Goal: Task Accomplishment & Management: Complete application form

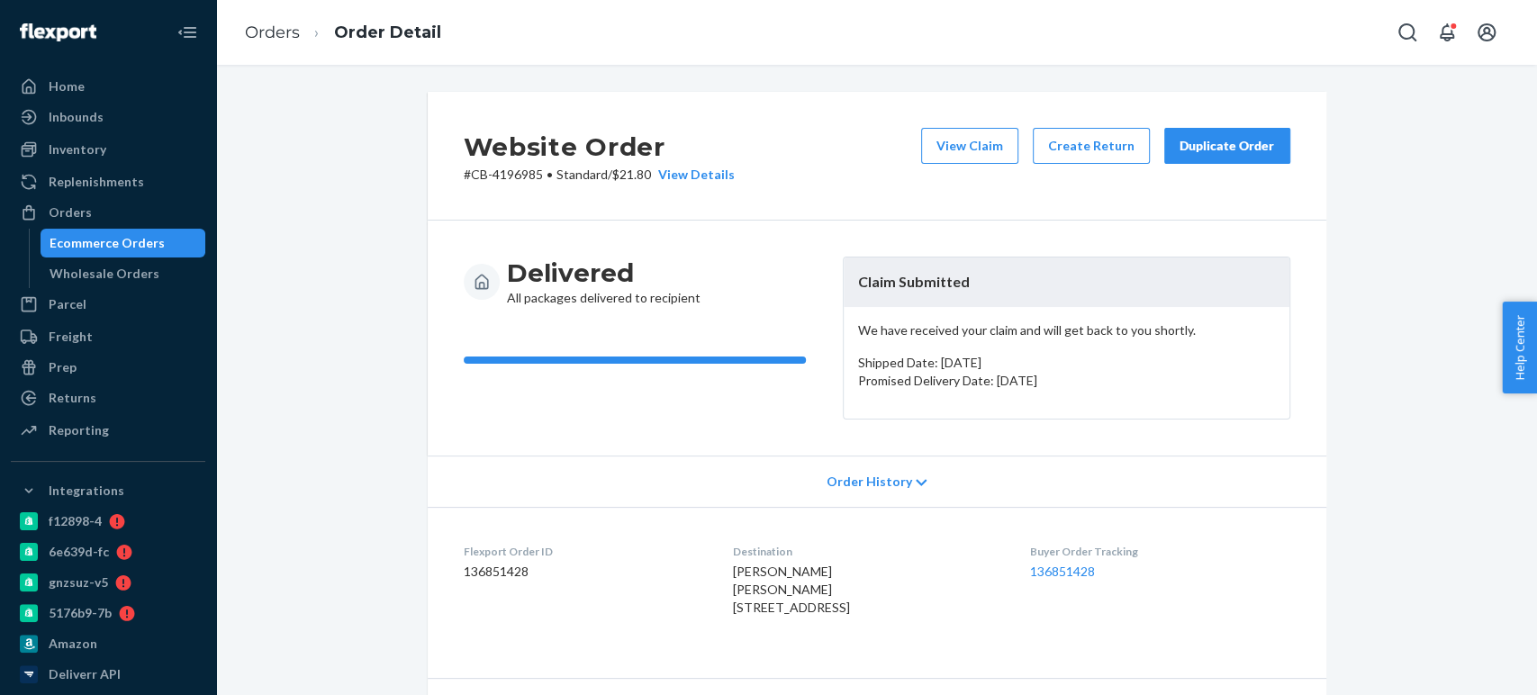
click at [117, 240] on div "Ecommerce Orders" at bounding box center [107, 243] width 115 height 18
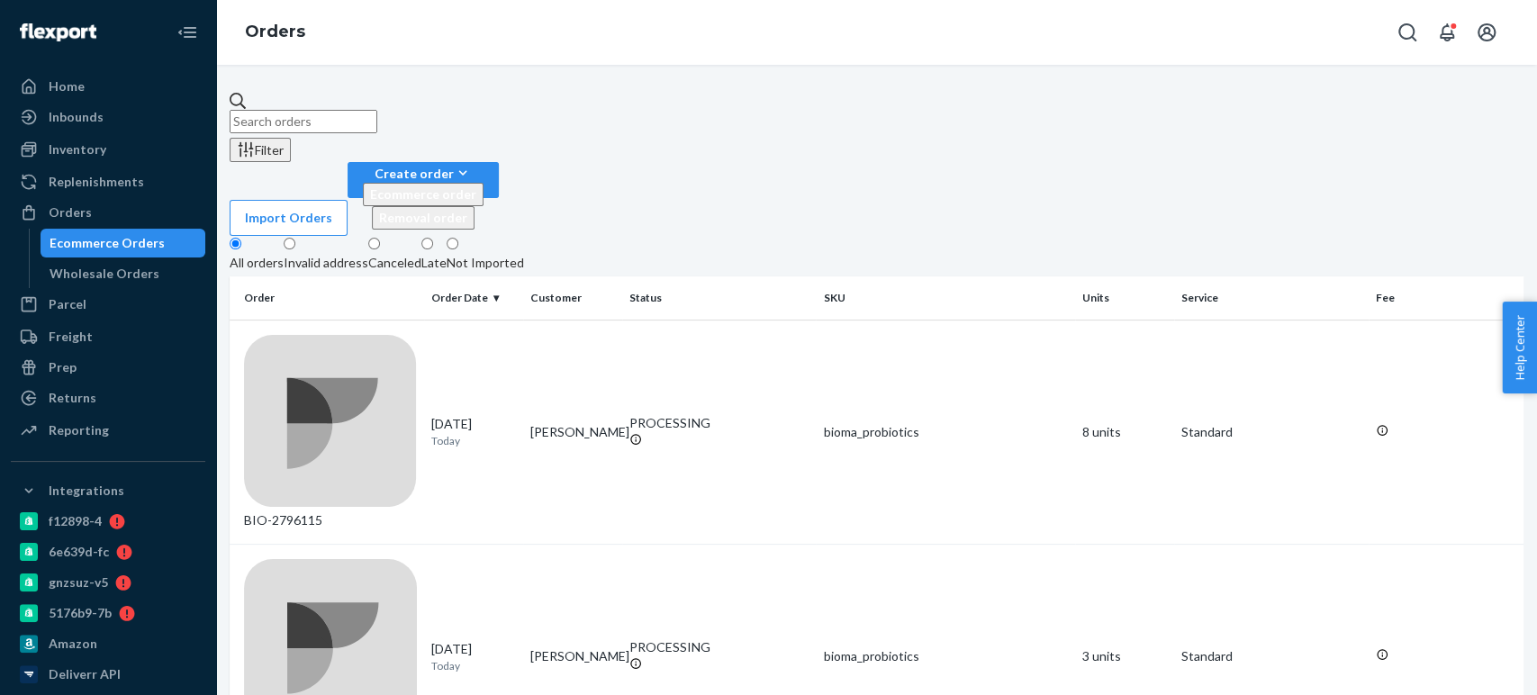
click at [377, 110] on input "text" at bounding box center [304, 121] width 148 height 23
paste input "4196325"
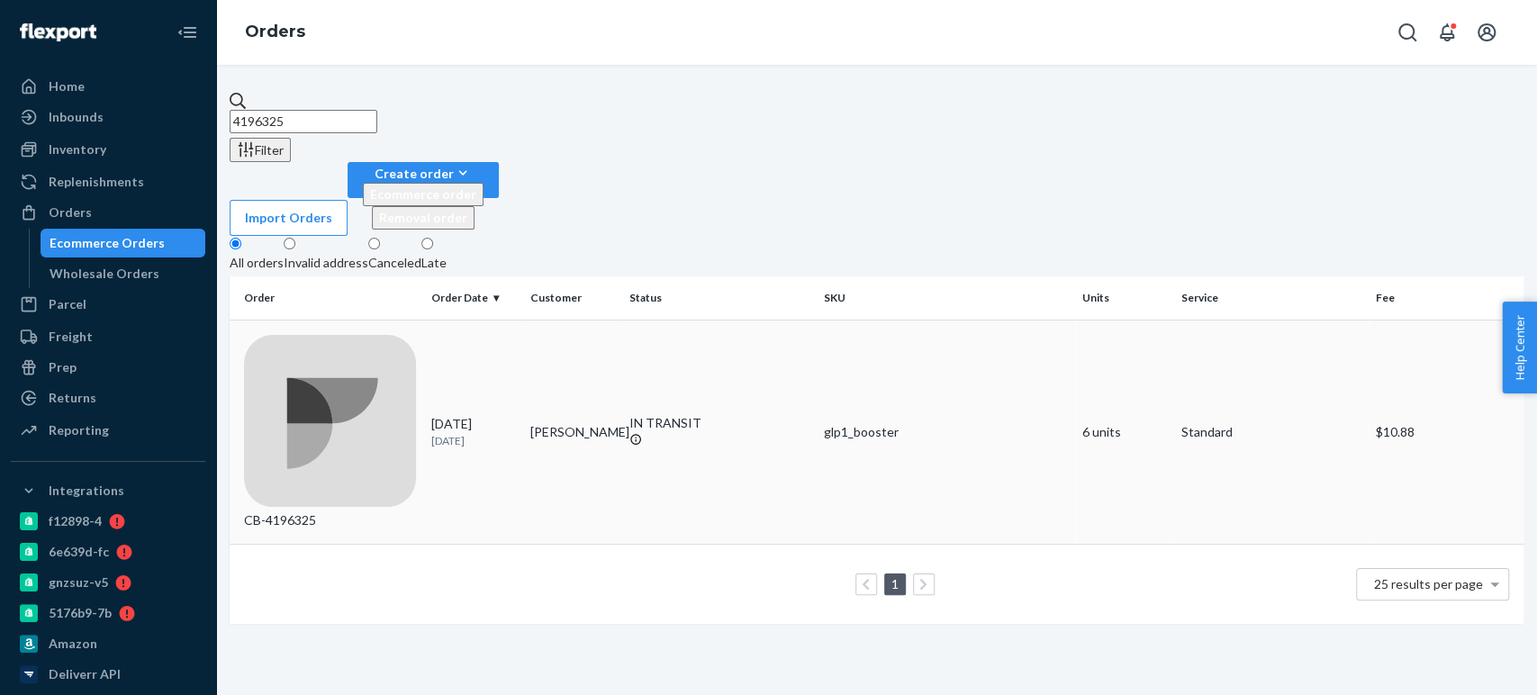
type input "4196325"
click at [497, 415] on div "[DATE] [DATE]" at bounding box center [473, 431] width 85 height 33
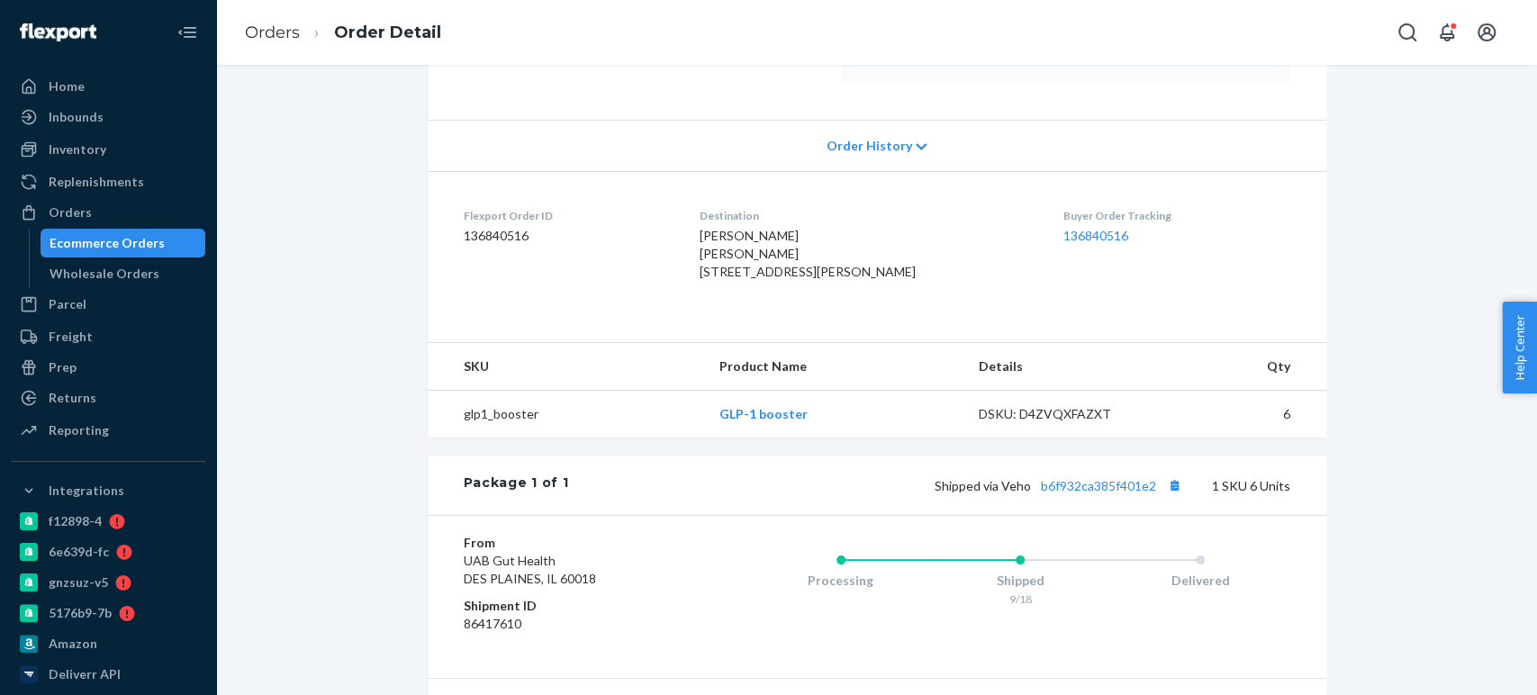
scroll to position [385, 0]
click at [1071, 487] on link "b6f932ca385f401e2" at bounding box center [1098, 482] width 115 height 15
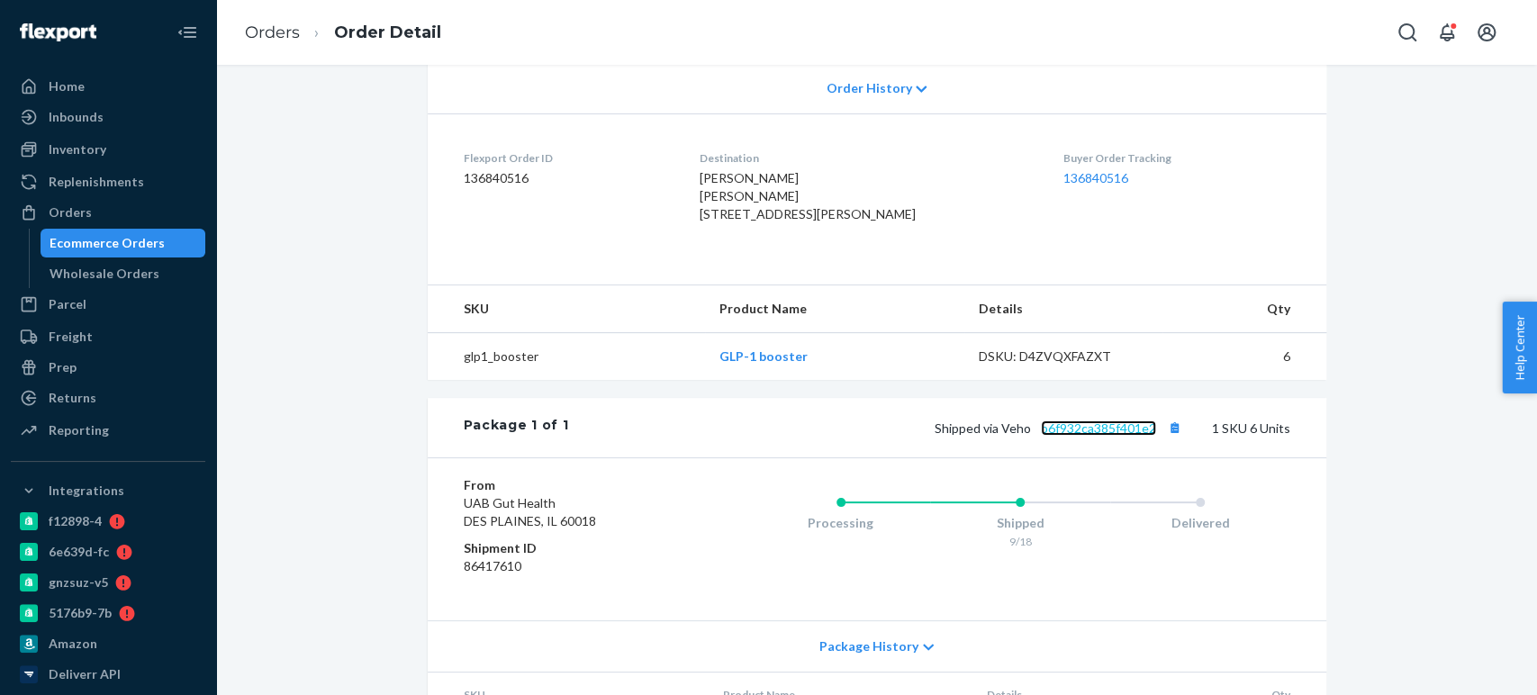
scroll to position [439, 0]
drag, startPoint x: 1102, startPoint y: 431, endPoint x: 1077, endPoint y: 430, distance: 25.2
drag, startPoint x: 1077, startPoint y: 430, endPoint x: 1058, endPoint y: 430, distance: 18.9
click at [1058, 430] on link "b6f932ca385f401e2" at bounding box center [1098, 427] width 115 height 15
click at [70, 252] on div "Ecommerce Orders" at bounding box center [123, 243] width 162 height 25
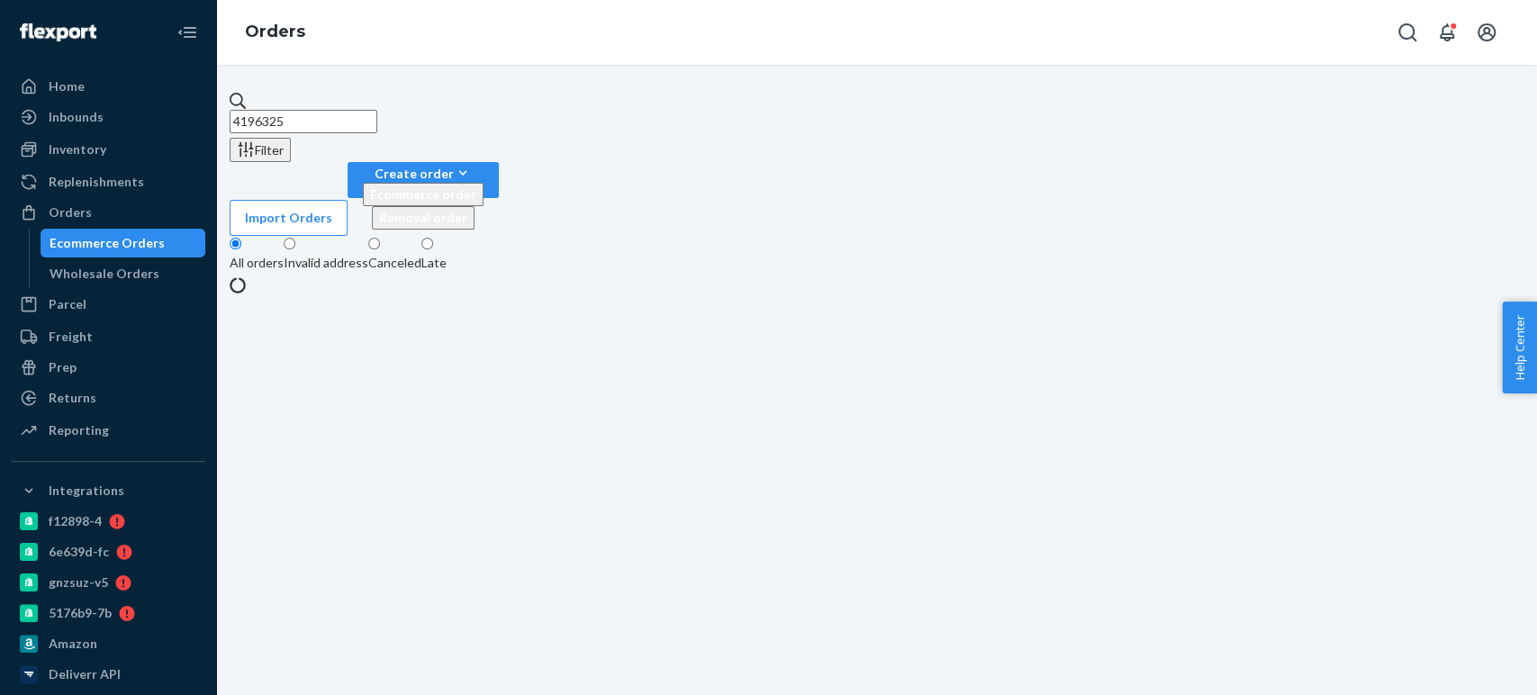
click at [294, 113] on input "4196325" at bounding box center [304, 121] width 148 height 23
paste input "3980754"
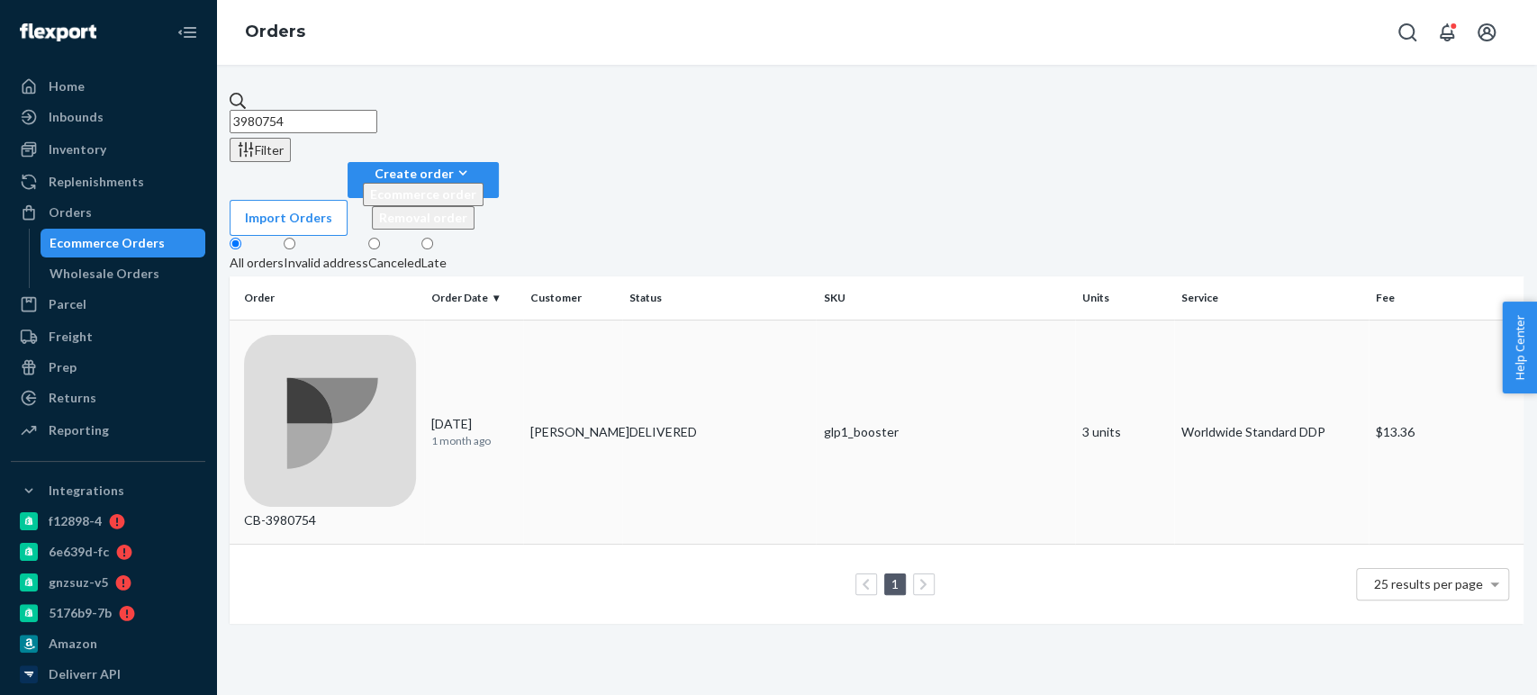
type input "3980754"
click at [512, 415] on div "[DATE] [DATE]" at bounding box center [473, 431] width 85 height 33
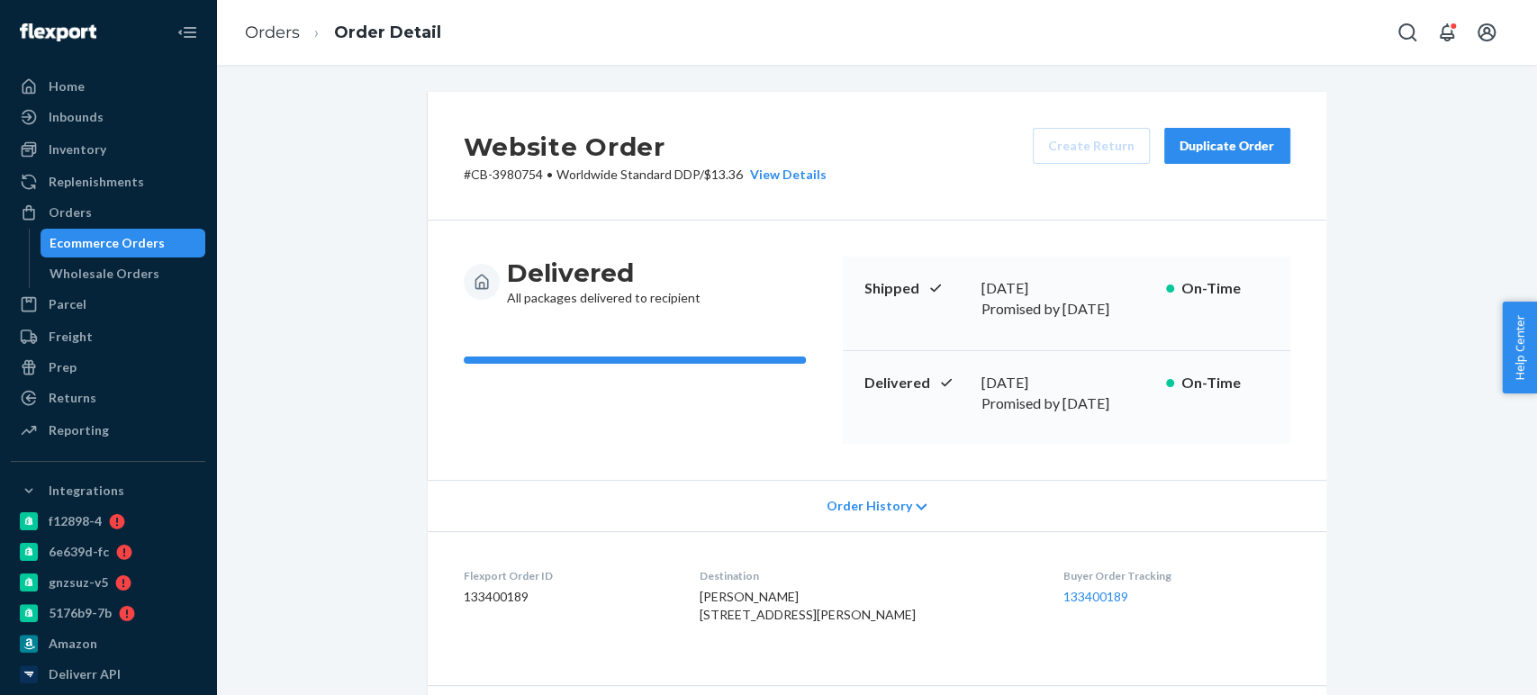
drag, startPoint x: 952, startPoint y: 366, endPoint x: 1103, endPoint y: 352, distance: 151.9
click at [1103, 352] on div "Delivered [DATE] Promised by [DATE] On-Time" at bounding box center [1067, 398] width 448 height 94
copy div "[DATE]"
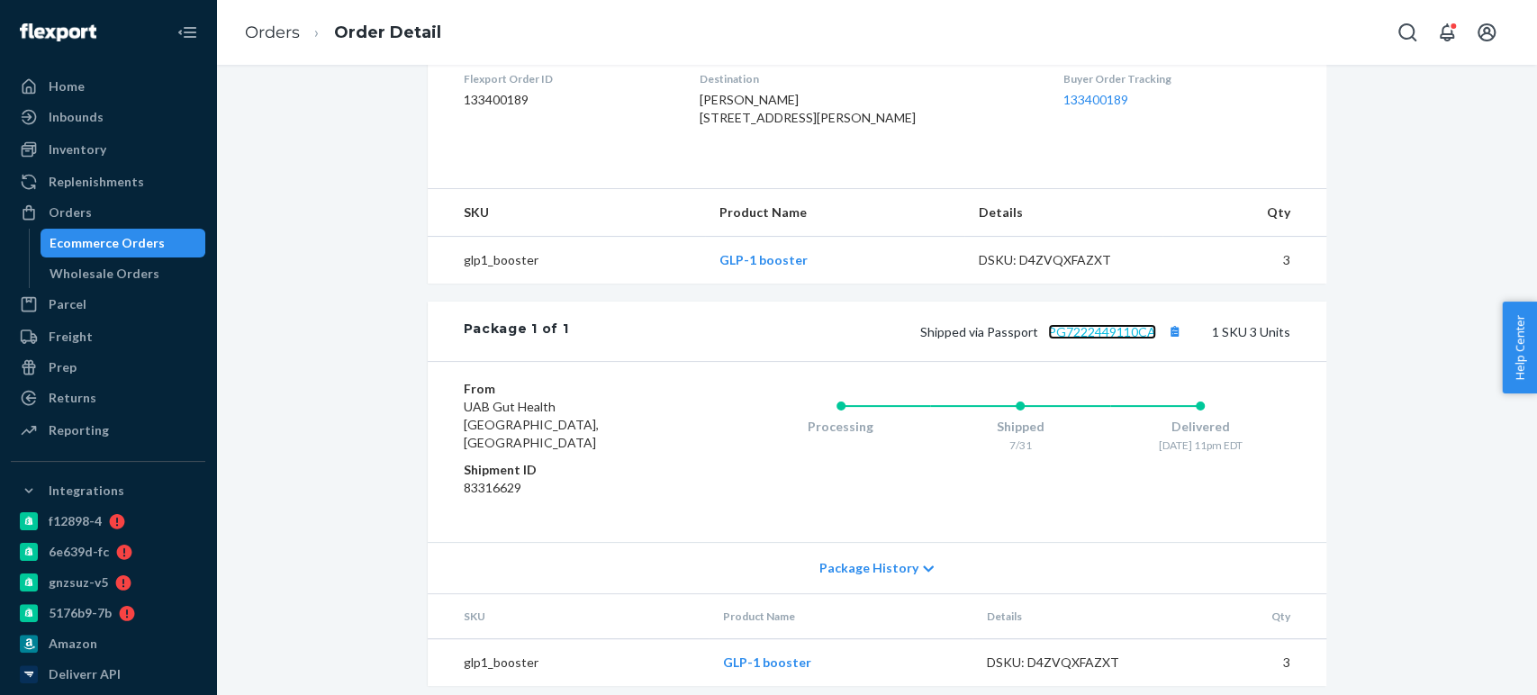
click at [1078, 340] on link "PG7222449110CA" at bounding box center [1102, 331] width 108 height 15
drag, startPoint x: 810, startPoint y: 100, endPoint x: 856, endPoint y: 108, distance: 47.5
click at [856, 108] on div "[PERSON_NAME] [STREET_ADDRESS][PERSON_NAME]" at bounding box center [867, 109] width 335 height 36
drag, startPoint x: 803, startPoint y: 104, endPoint x: 857, endPoint y: 104, distance: 54.0
click at [857, 104] on div "[PERSON_NAME] [STREET_ADDRESS][PERSON_NAME]" at bounding box center [867, 109] width 335 height 36
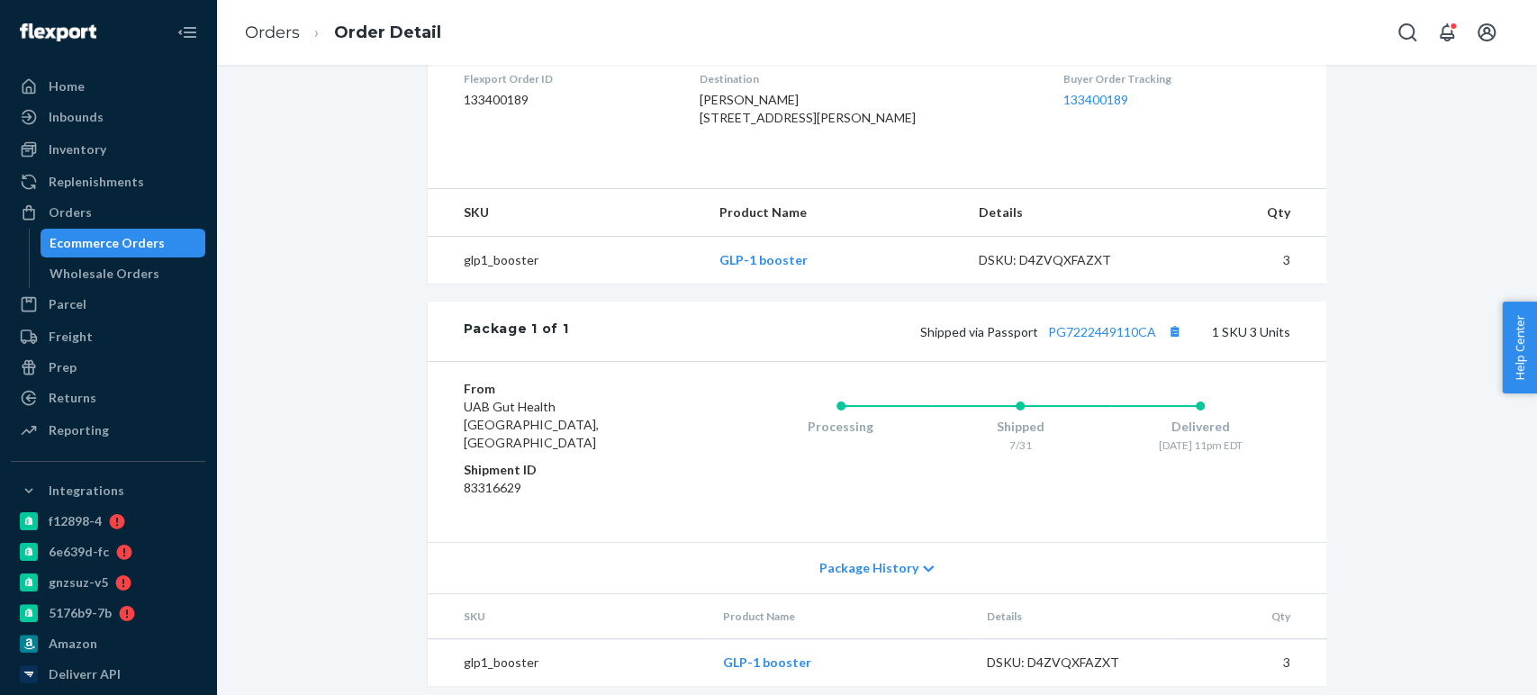
copy span "L8H 6Z9"
click at [1169, 333] on button "Copy tracking number" at bounding box center [1175, 331] width 23 height 23
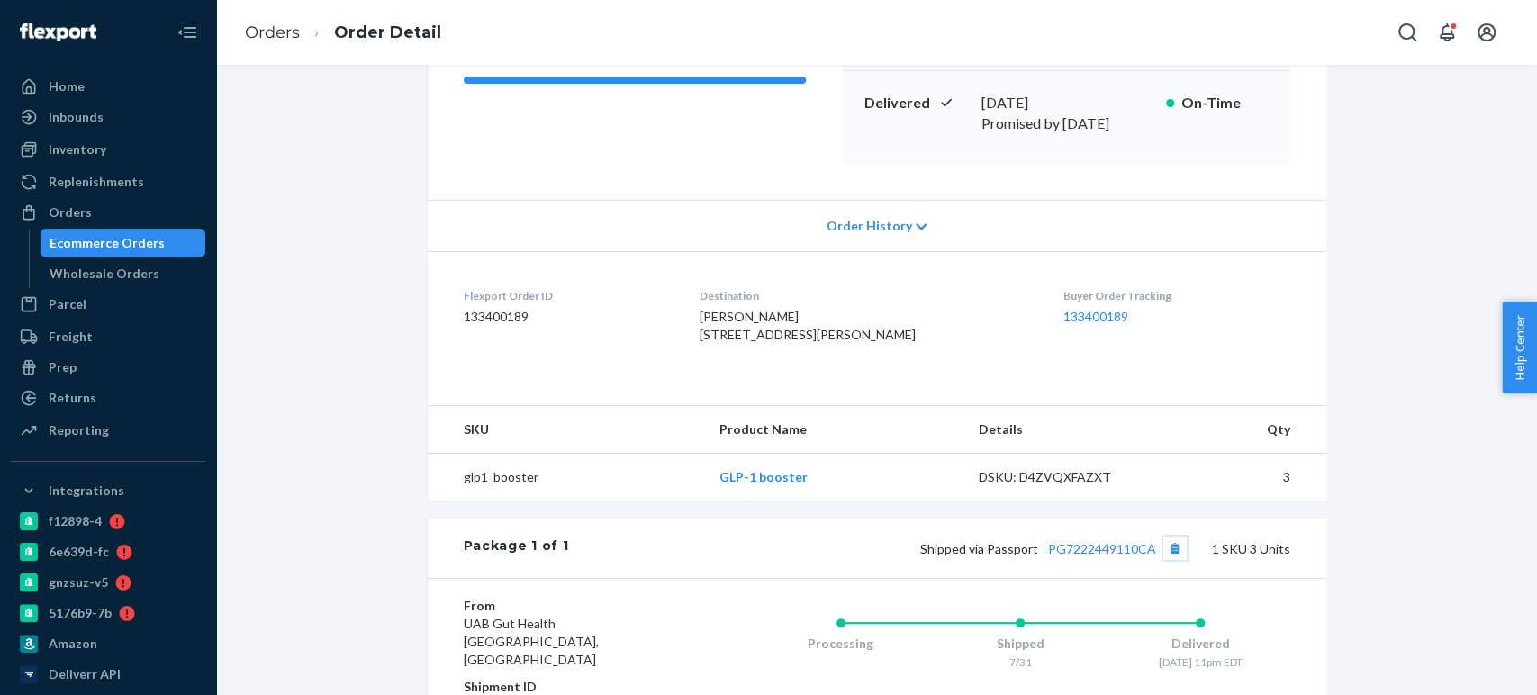
scroll to position [160, 0]
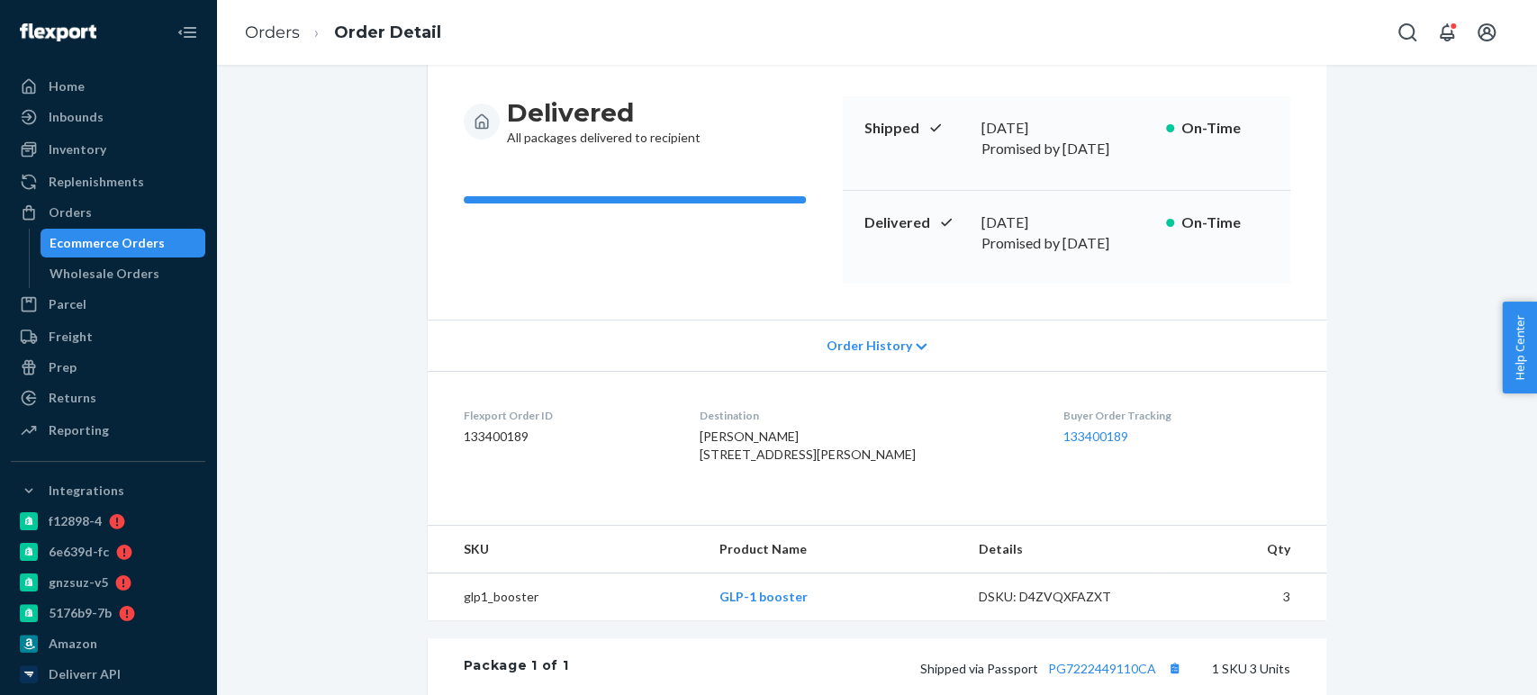
click at [126, 237] on div "Ecommerce Orders" at bounding box center [107, 243] width 115 height 18
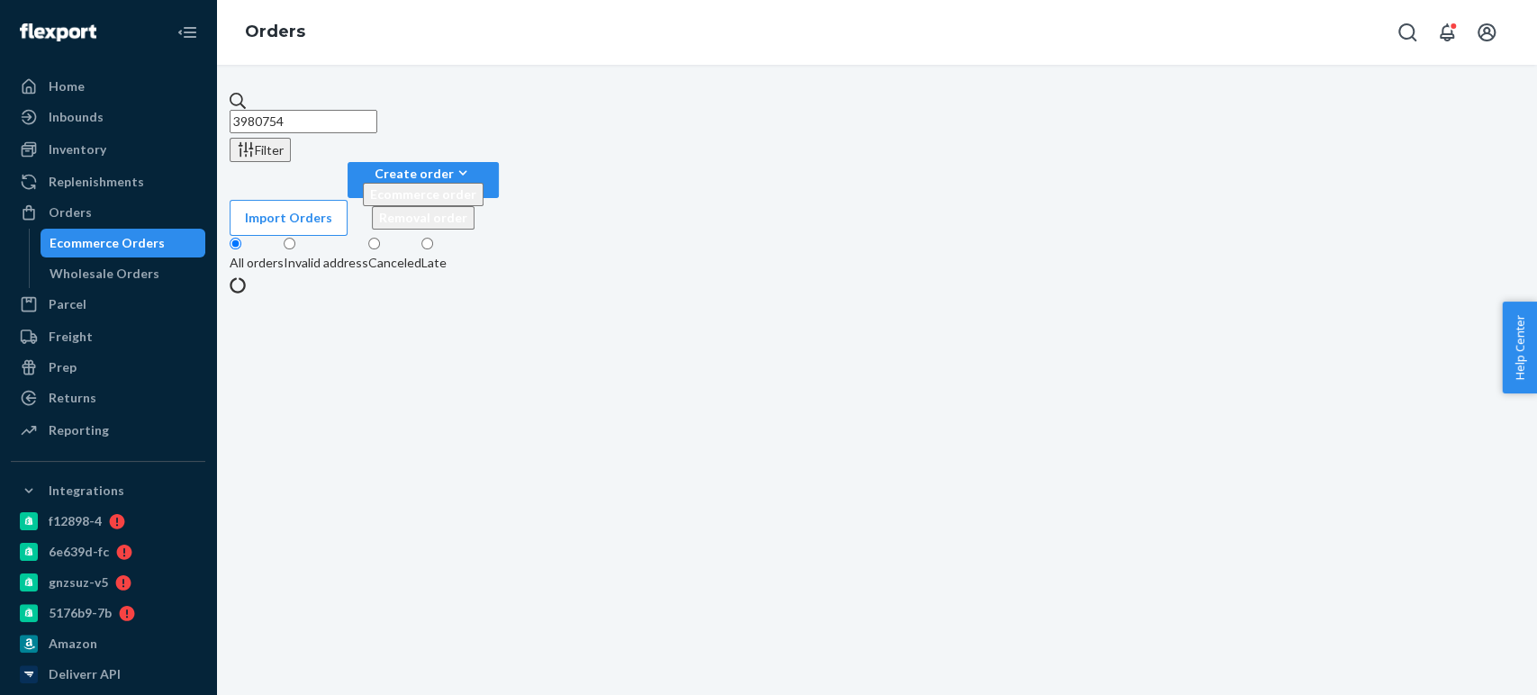
click at [323, 110] on input "3980754" at bounding box center [304, 121] width 148 height 23
paste input "4220153"
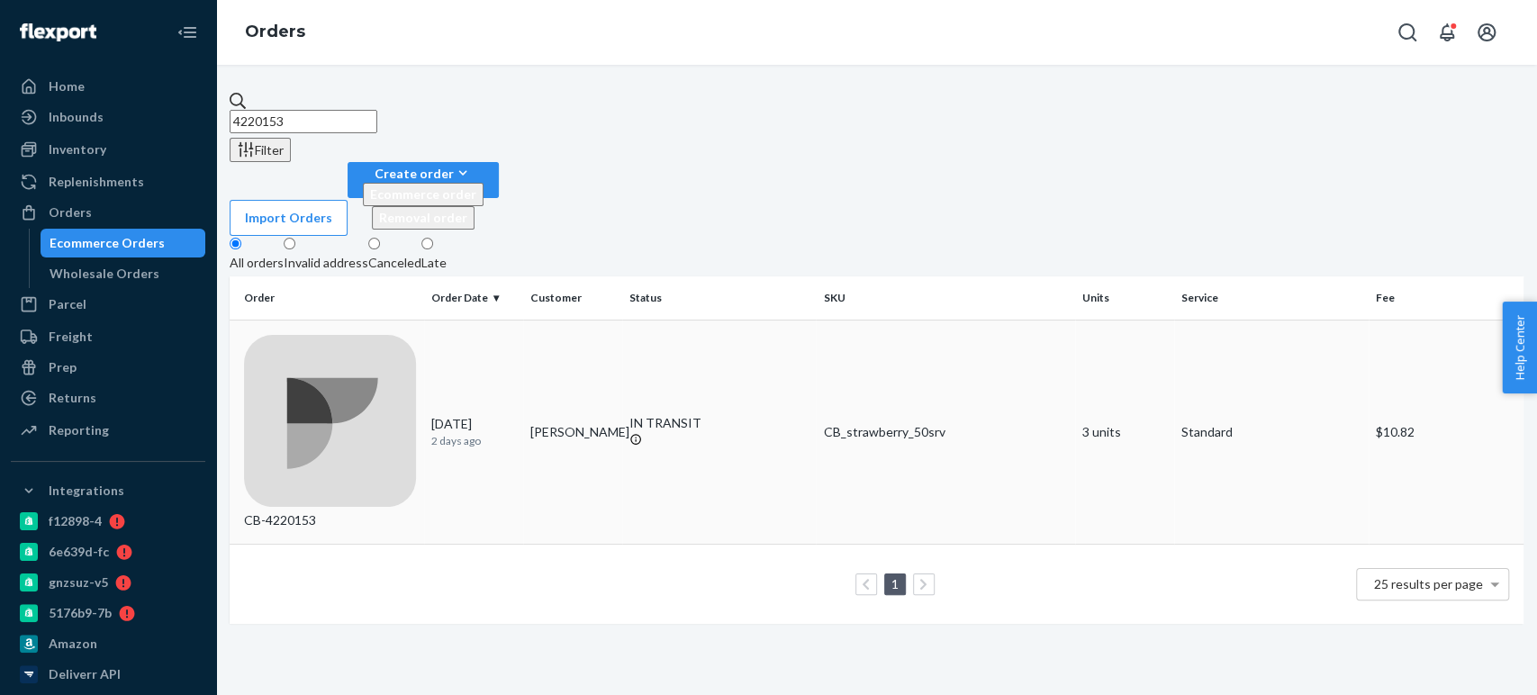
type input "4220153"
click at [605, 320] on td "[PERSON_NAME]" at bounding box center [572, 432] width 99 height 225
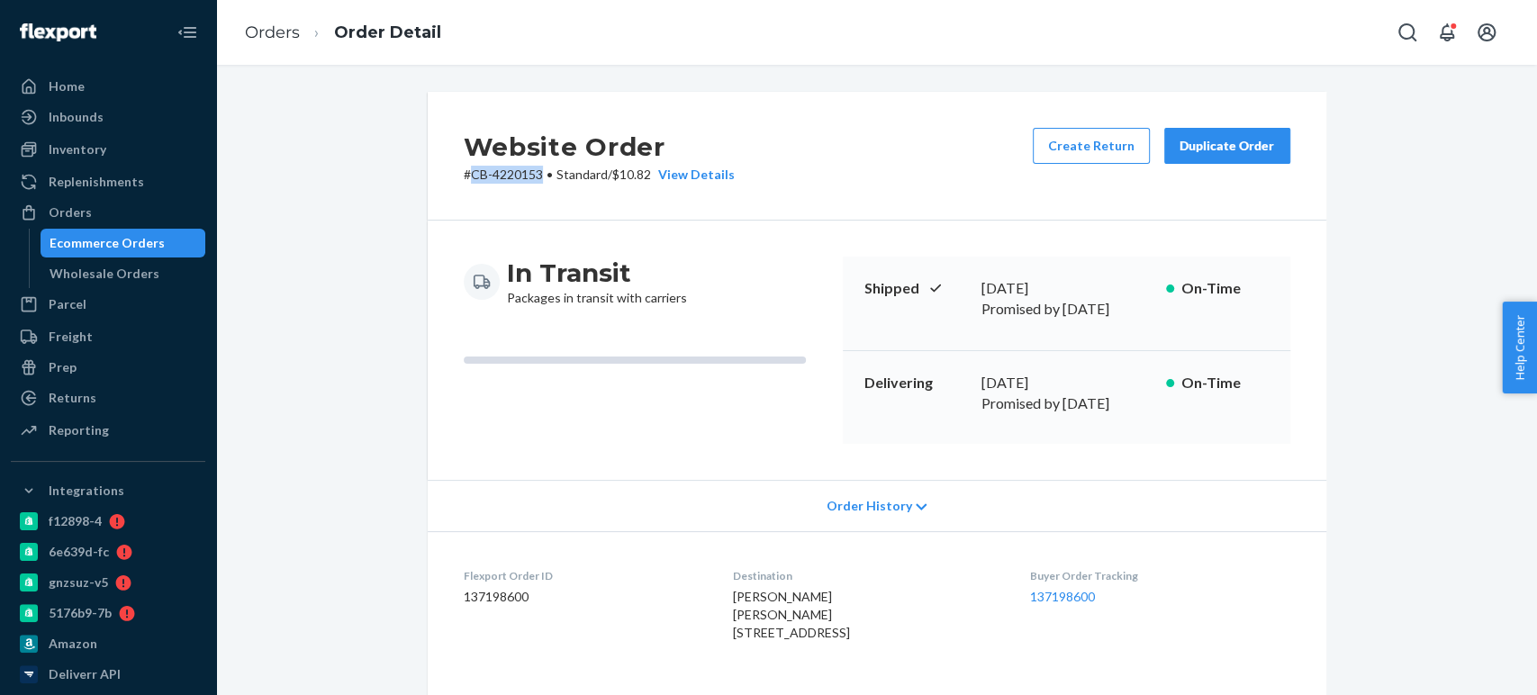
drag, startPoint x: 463, startPoint y: 175, endPoint x: 536, endPoint y: 186, distance: 73.7
click at [536, 186] on div "Website Order # CB-4220153 • Standard / $10.82 View Details Create Return Dupli…" at bounding box center [877, 156] width 899 height 129
copy p "CB-4220153"
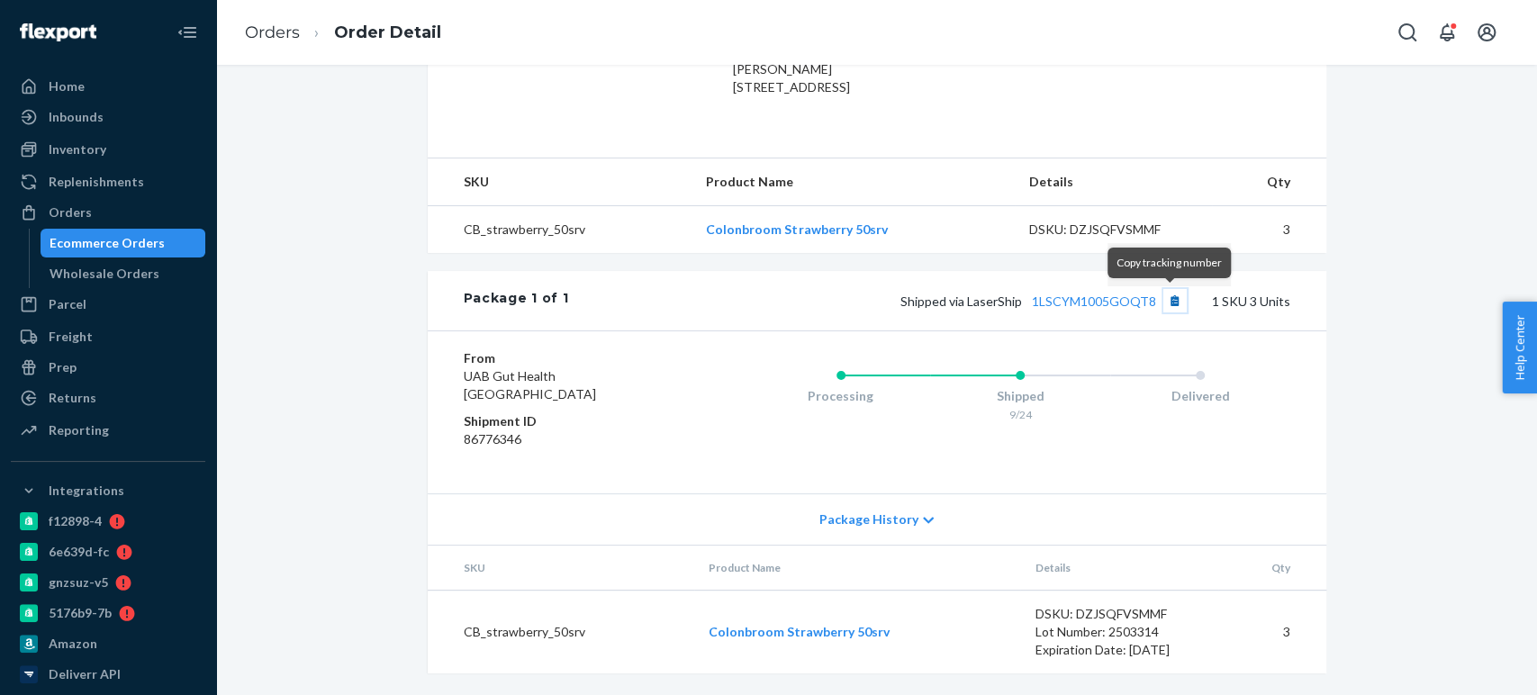
click at [1167, 299] on button "Copy tracking number" at bounding box center [1175, 300] width 23 height 23
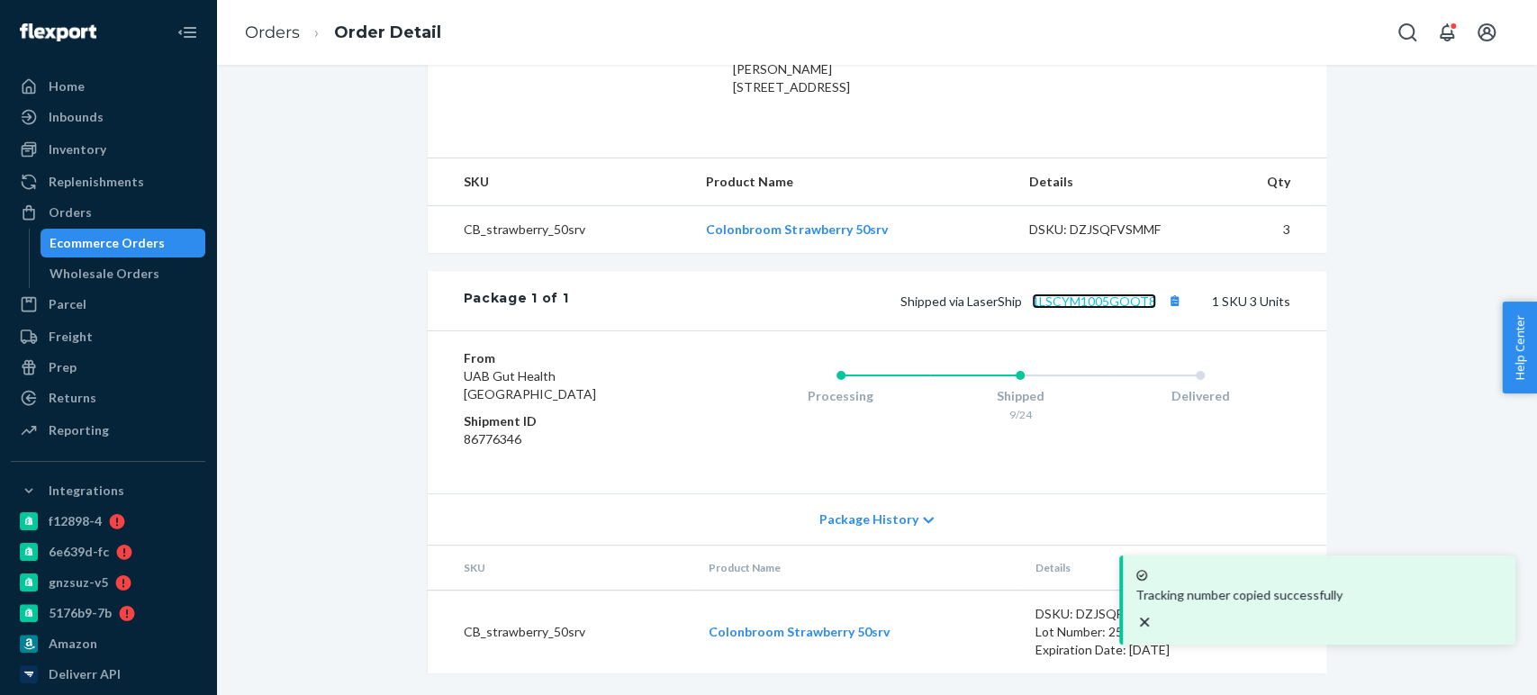
click at [1090, 301] on link "1LSCYM1005GOQT8" at bounding box center [1094, 301] width 124 height 15
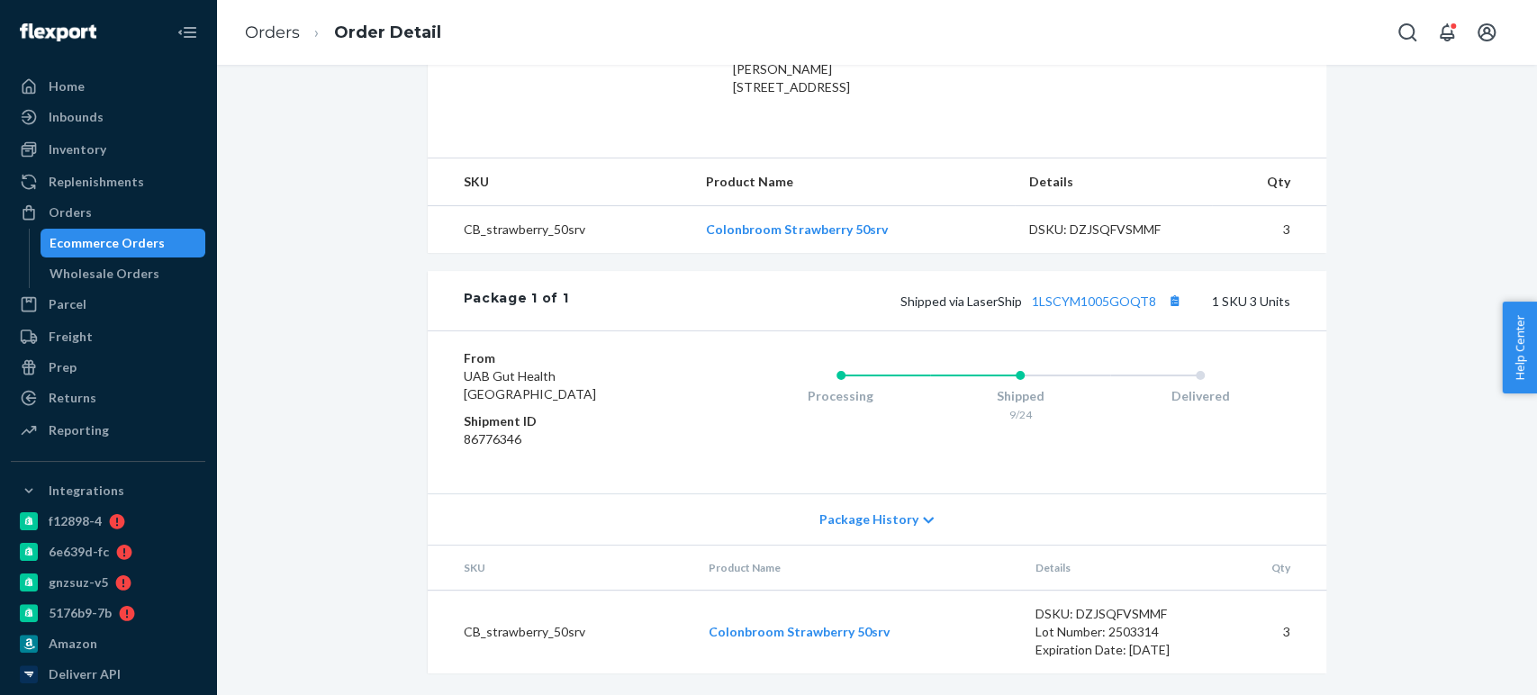
click at [140, 250] on div "Ecommerce Orders" at bounding box center [107, 243] width 115 height 18
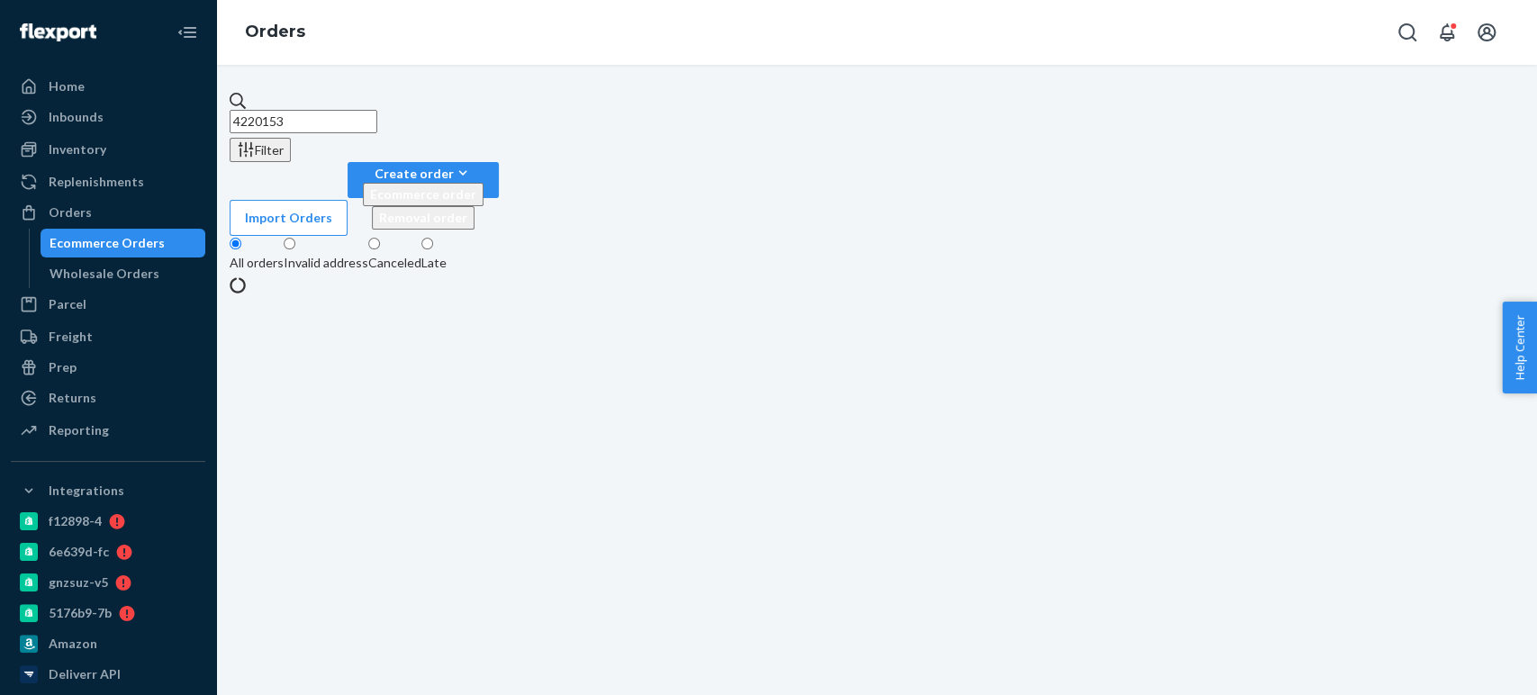
click at [319, 110] on input "4220153" at bounding box center [304, 121] width 148 height 23
paste input "145110"
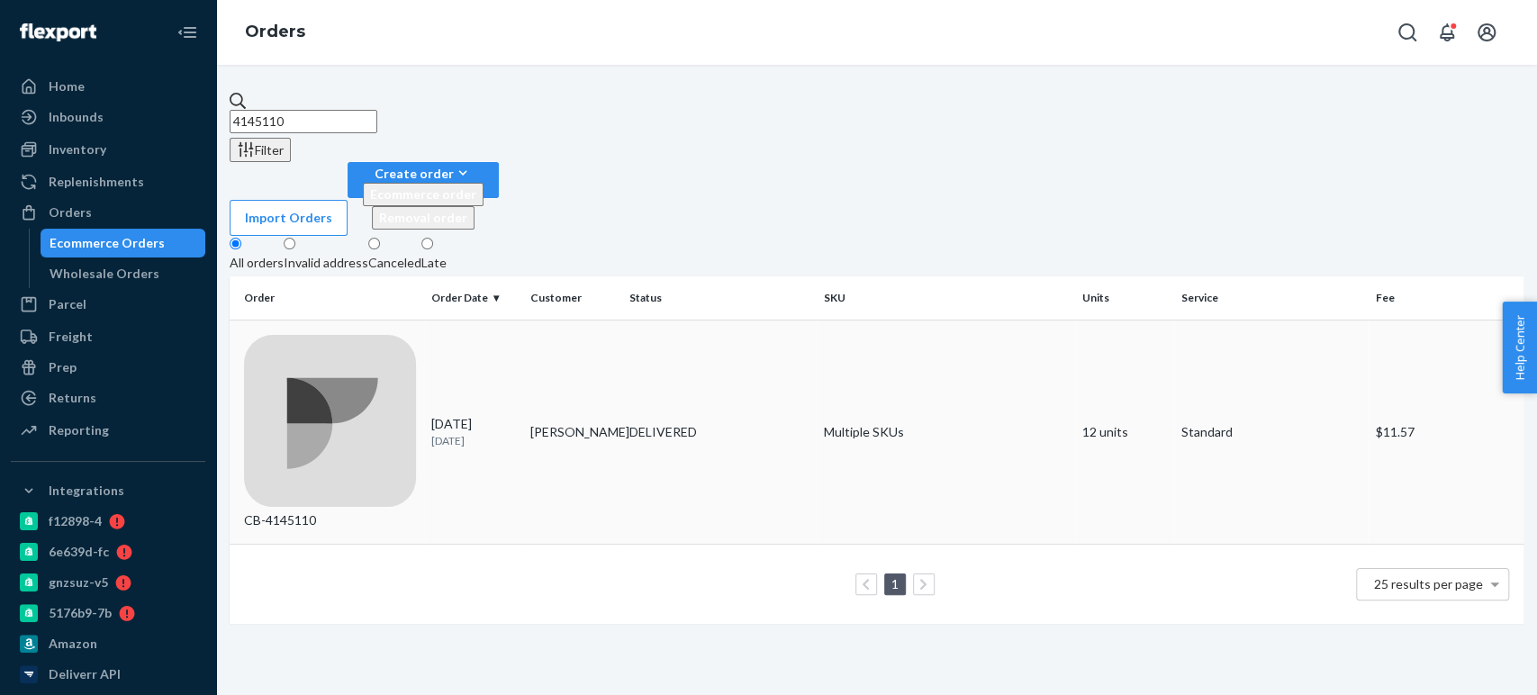
type input "4145110"
click at [511, 415] on div "[DATE] [DATE]" at bounding box center [473, 431] width 85 height 33
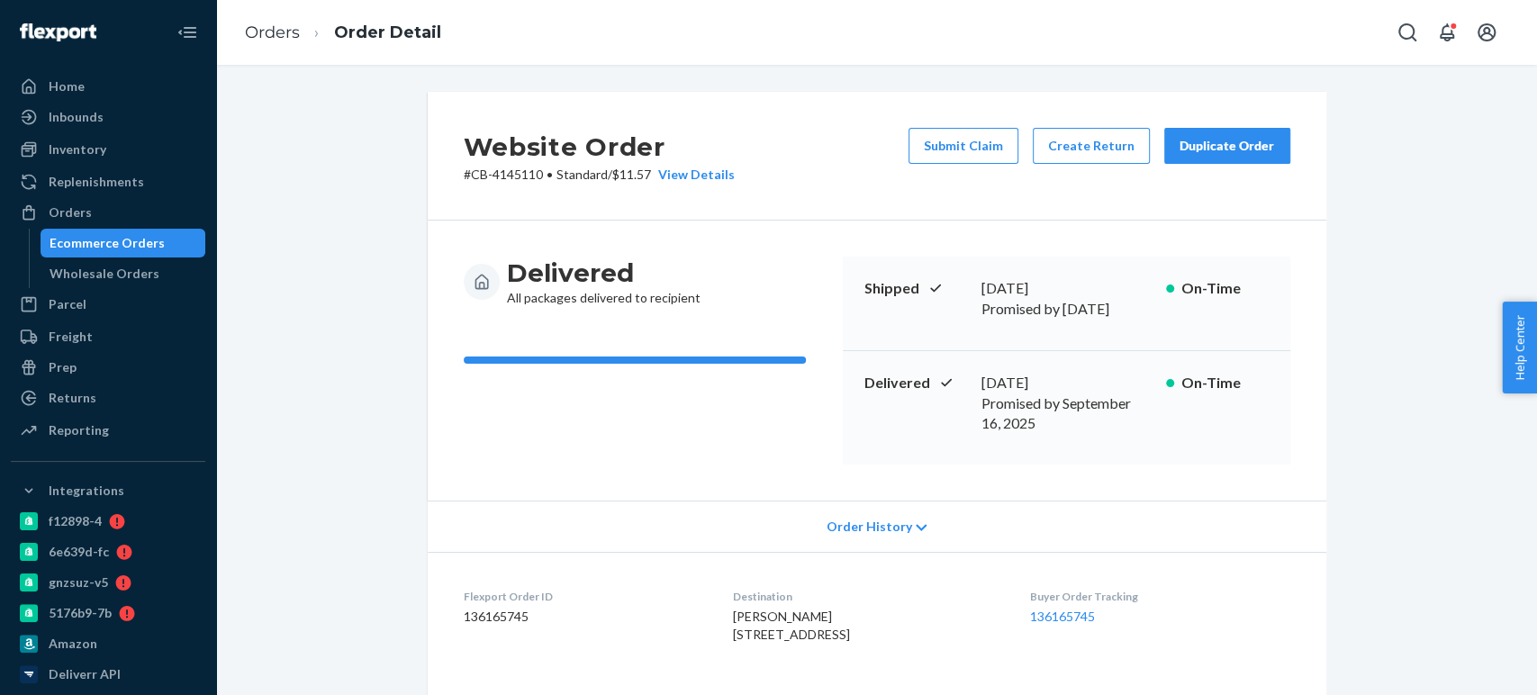
click at [133, 239] on div "Ecommerce Orders" at bounding box center [107, 243] width 115 height 18
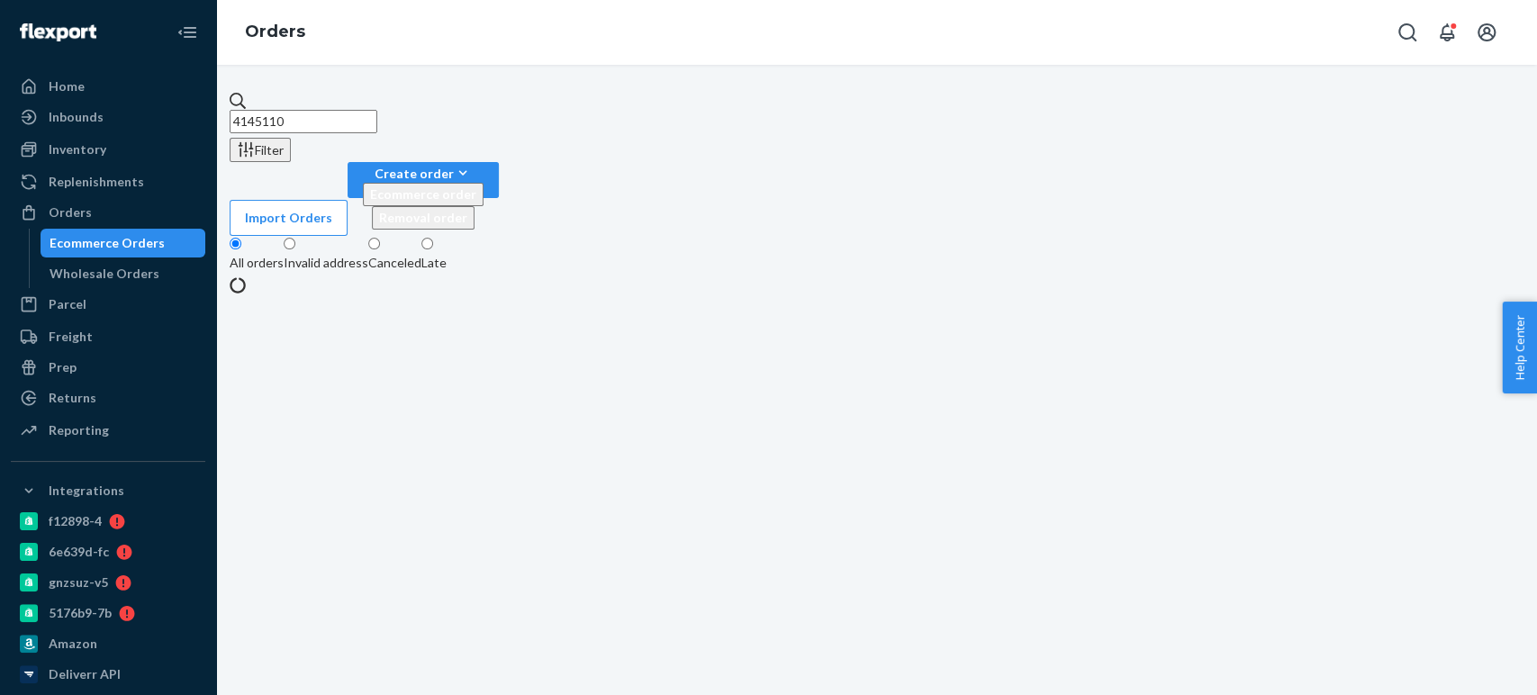
click at [317, 112] on input "4145110" at bounding box center [304, 121] width 148 height 23
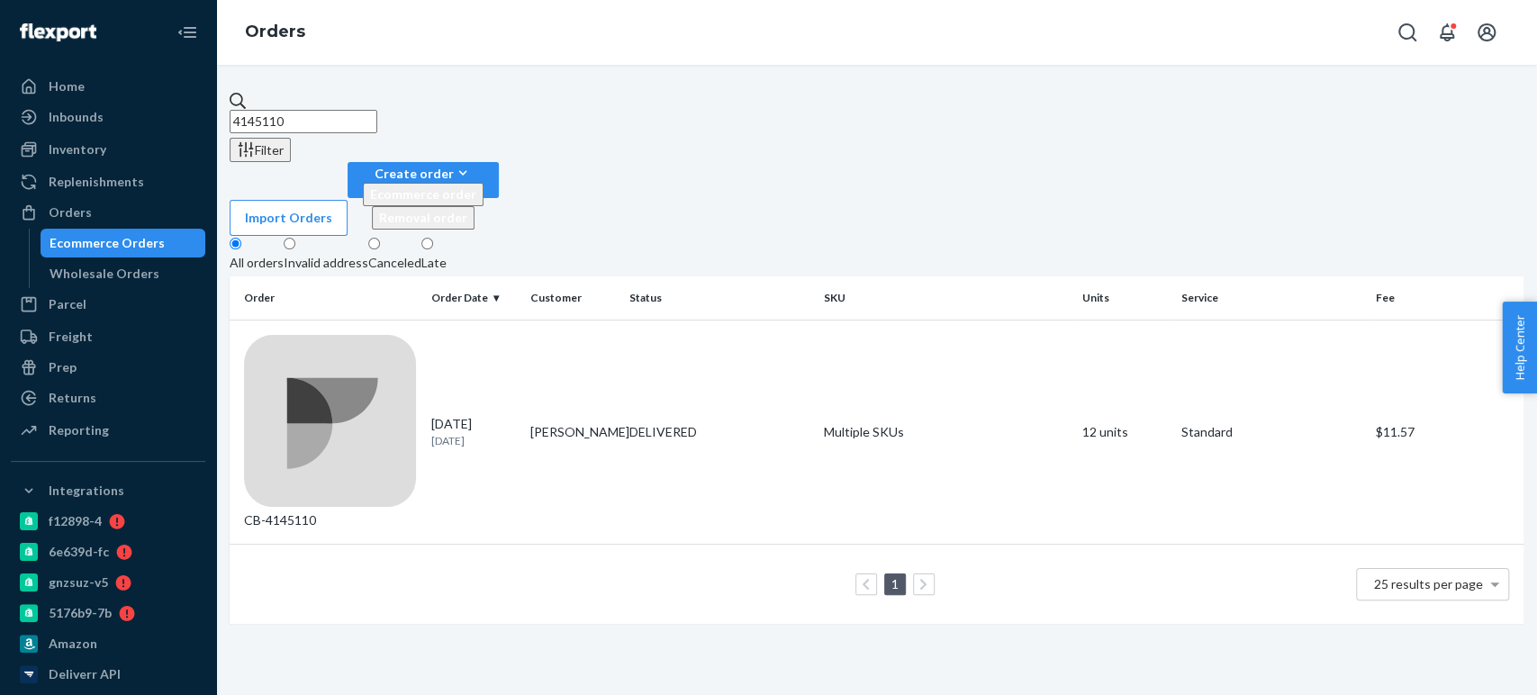
paste input "000899"
type input "4000899"
click at [452, 415] on div "[DATE] [DATE]" at bounding box center [473, 431] width 85 height 33
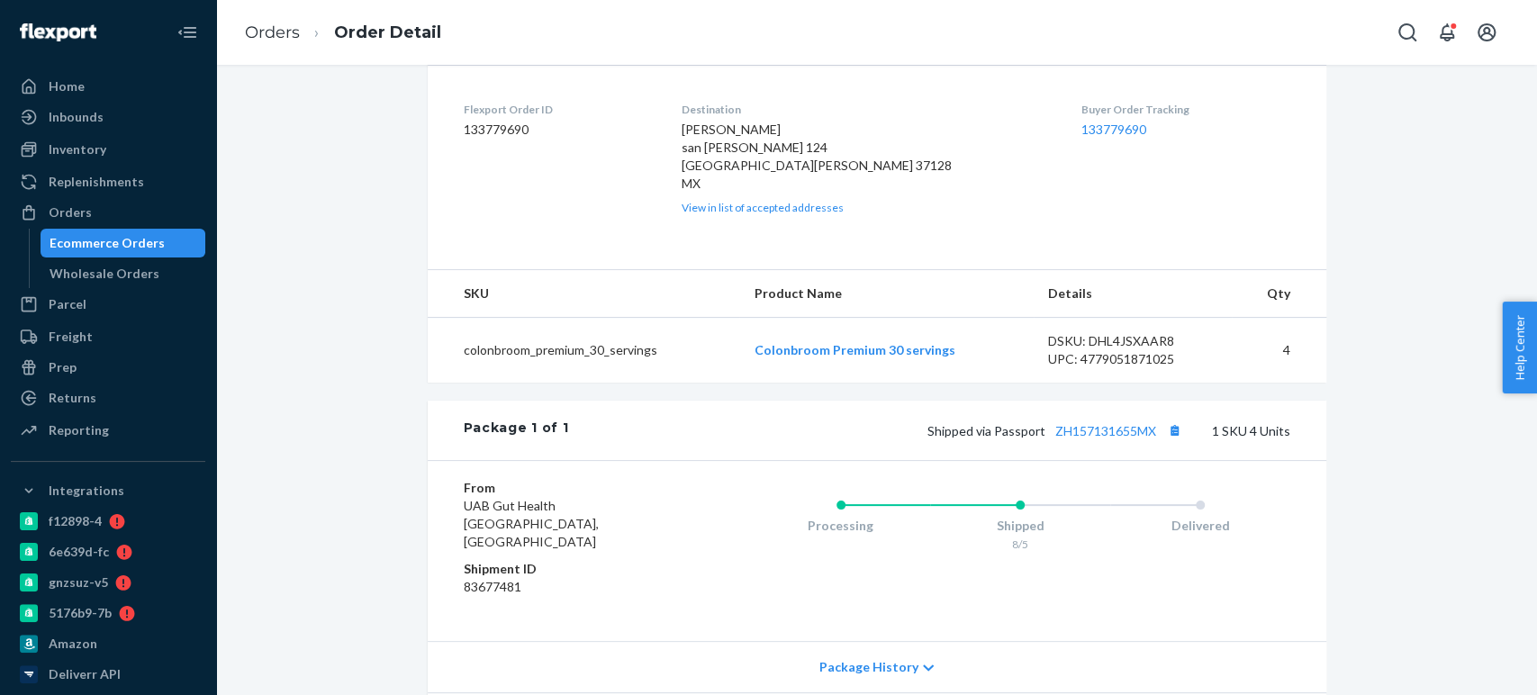
scroll to position [508, 0]
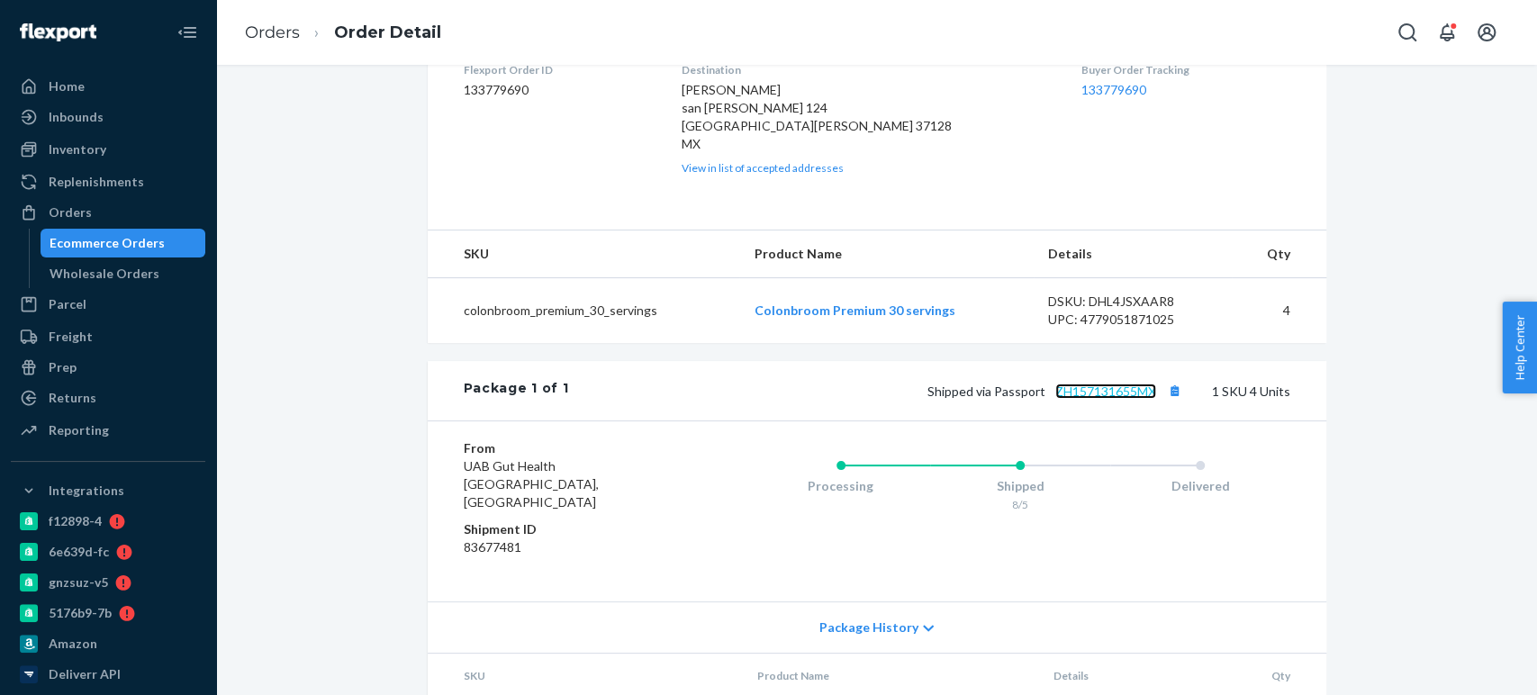
click at [1099, 399] on link "ZH157131655MX" at bounding box center [1106, 391] width 101 height 15
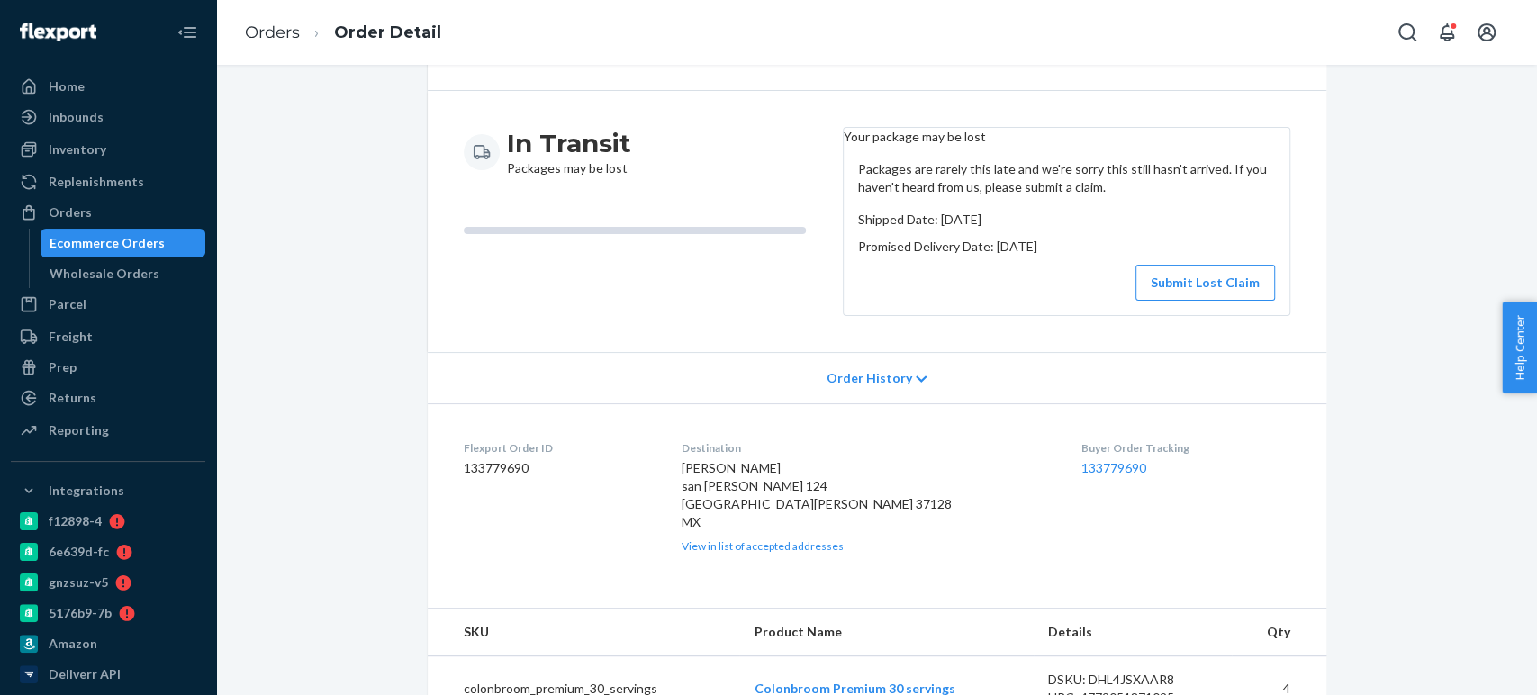
scroll to position [0, 0]
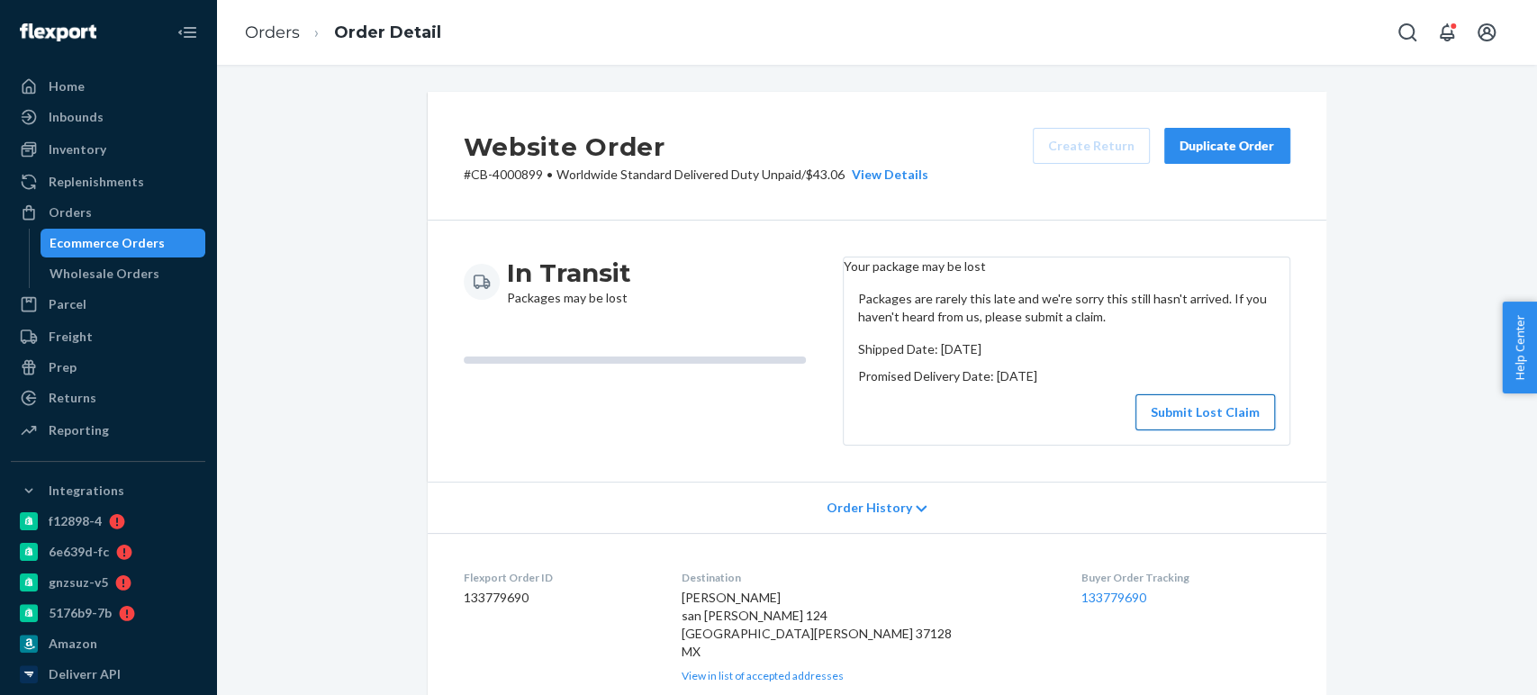
click at [1190, 413] on button "Submit Lost Claim" at bounding box center [1206, 412] width 140 height 36
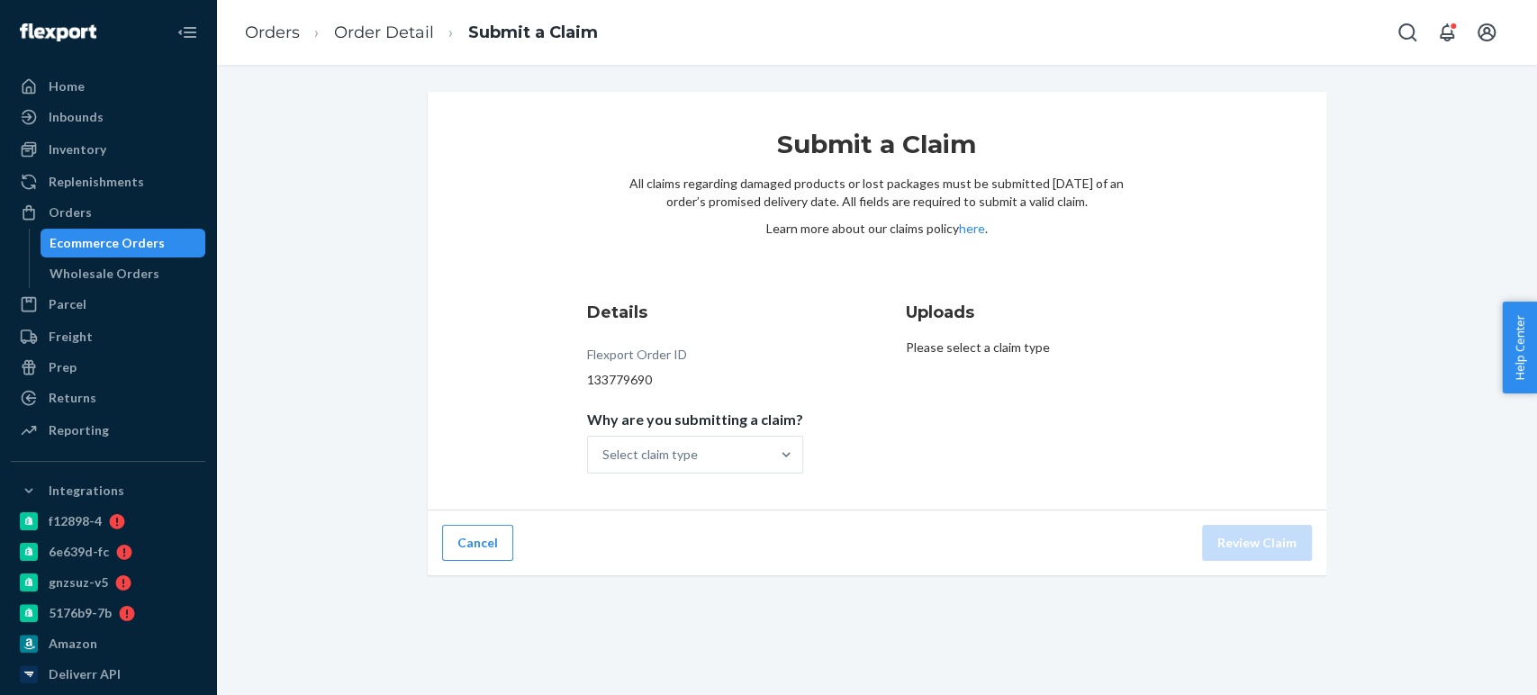
click at [1102, 151] on h1 "Submit a Claim" at bounding box center [877, 151] width 495 height 47
click at [673, 460] on div "Select claim type" at bounding box center [650, 455] width 95 height 18
click at [604, 460] on input "Why are you submitting a claim? Select claim type" at bounding box center [604, 455] width 2 height 18
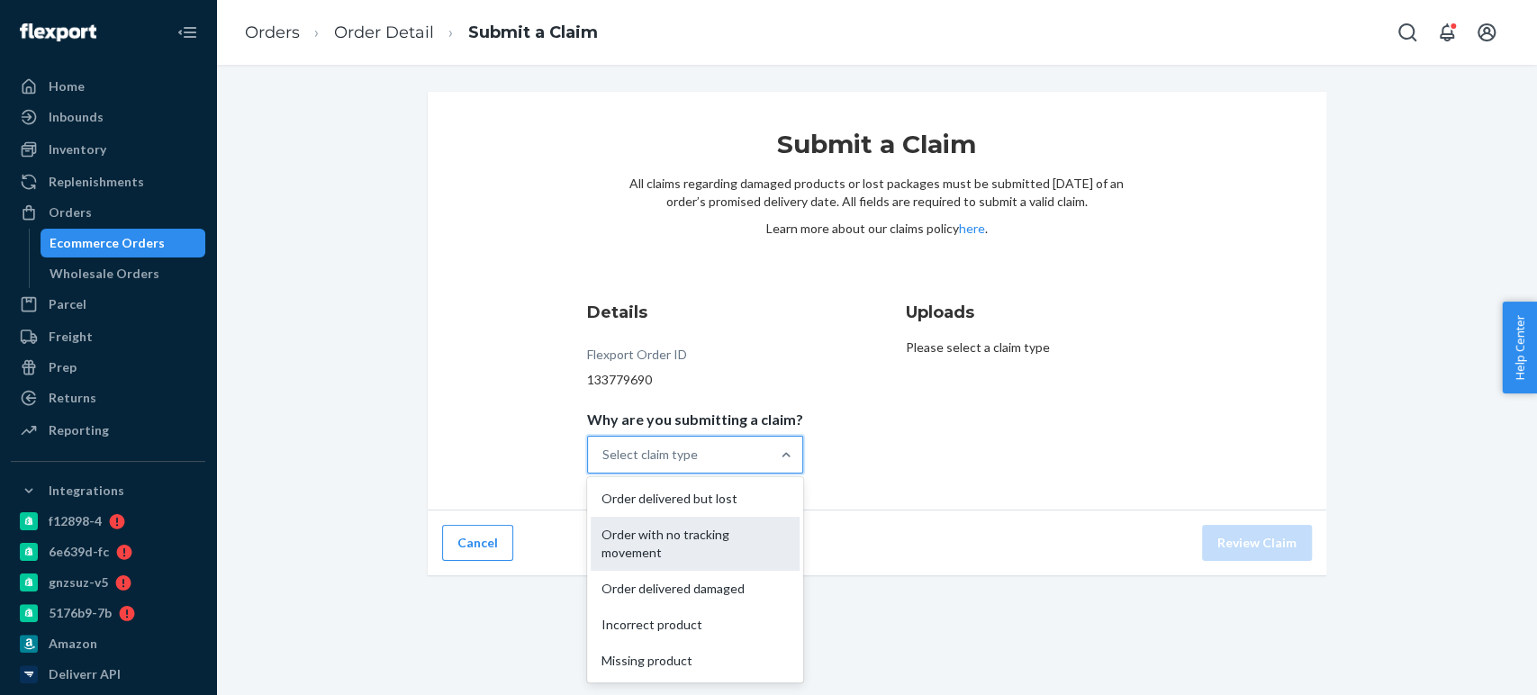
click at [686, 530] on div "Order with no tracking movement" at bounding box center [695, 544] width 209 height 54
click at [604, 464] on input "Why are you submitting a claim? option Order with no tracking movement focused,…" at bounding box center [604, 455] width 2 height 18
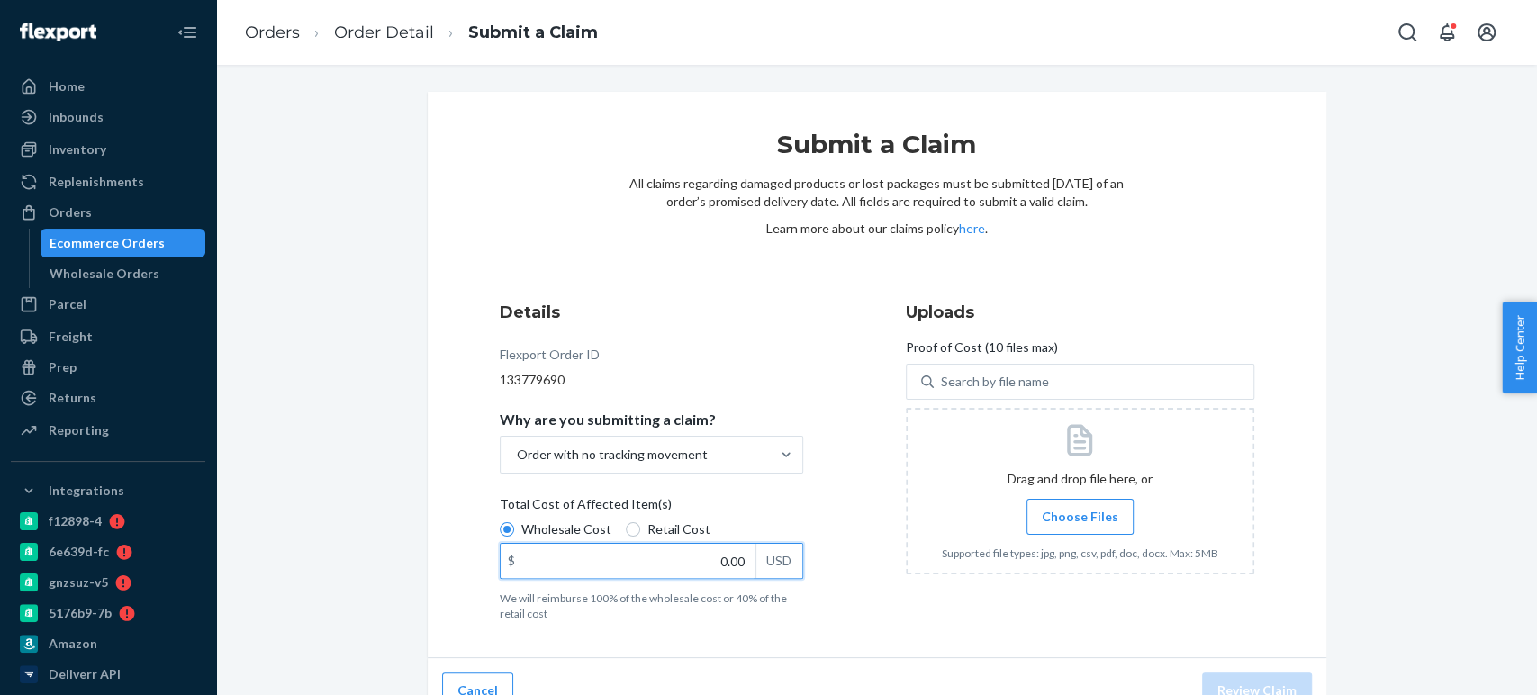
paste input "112"
drag, startPoint x: 684, startPoint y: 561, endPoint x: 855, endPoint y: 503, distance: 179.7
click at [855, 503] on div "Details Flexport Order ID 133779690 Why are you submitting a claim? Order with …" at bounding box center [877, 461] width 755 height 321
type input "112.00"
click at [855, 503] on div "Details Flexport Order ID 133779690 Why are you submitting a claim? Order with …" at bounding box center [877, 461] width 755 height 321
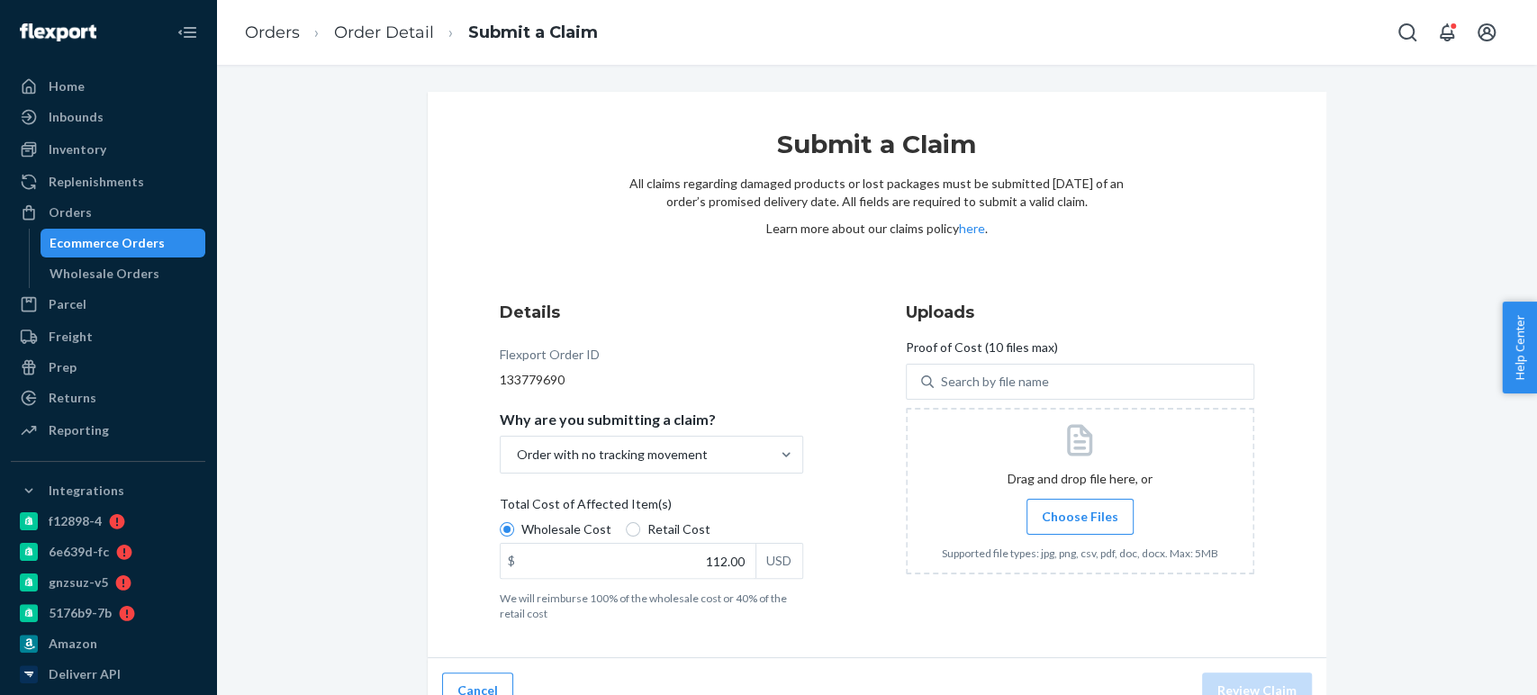
click at [1032, 516] on label "Choose Files" at bounding box center [1080, 517] width 107 height 36
click at [1080, 516] on input "Choose Files" at bounding box center [1080, 517] width 1 height 20
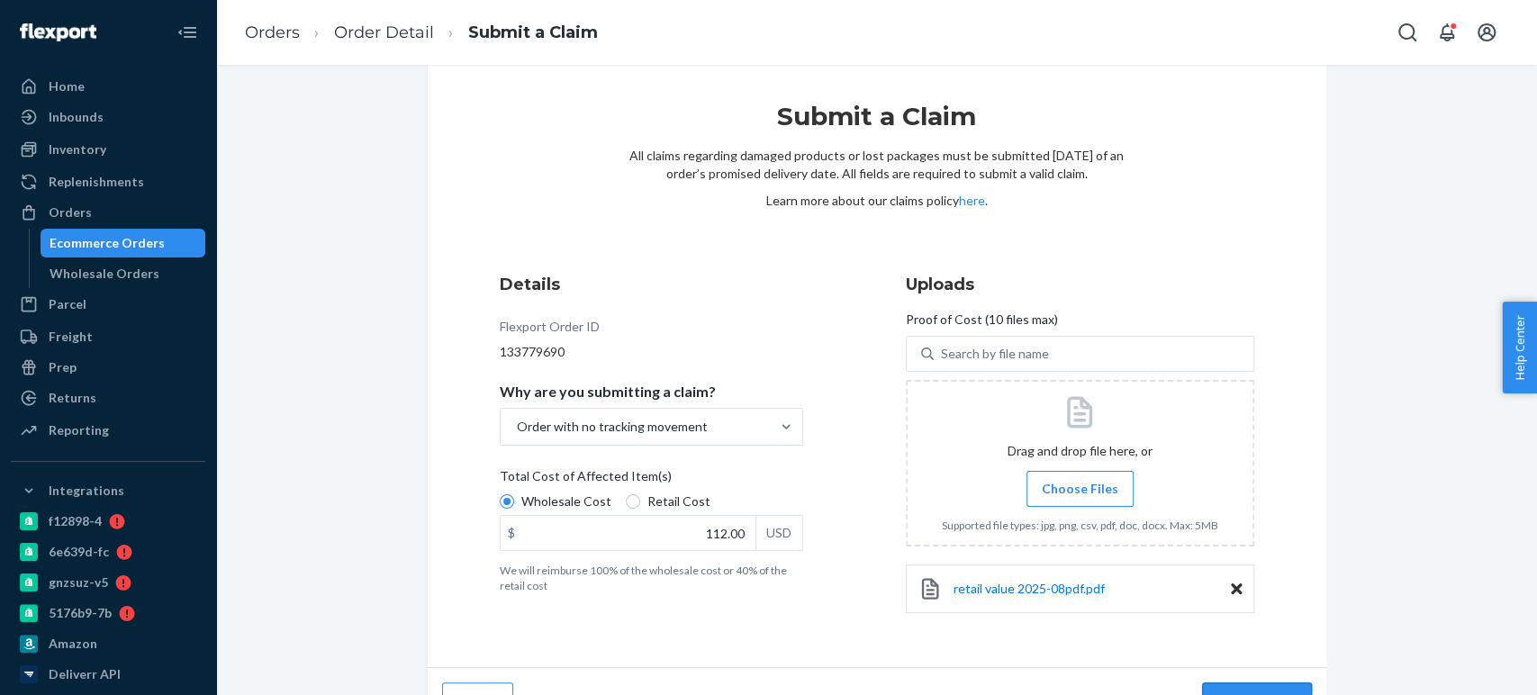
scroll to position [65, 0]
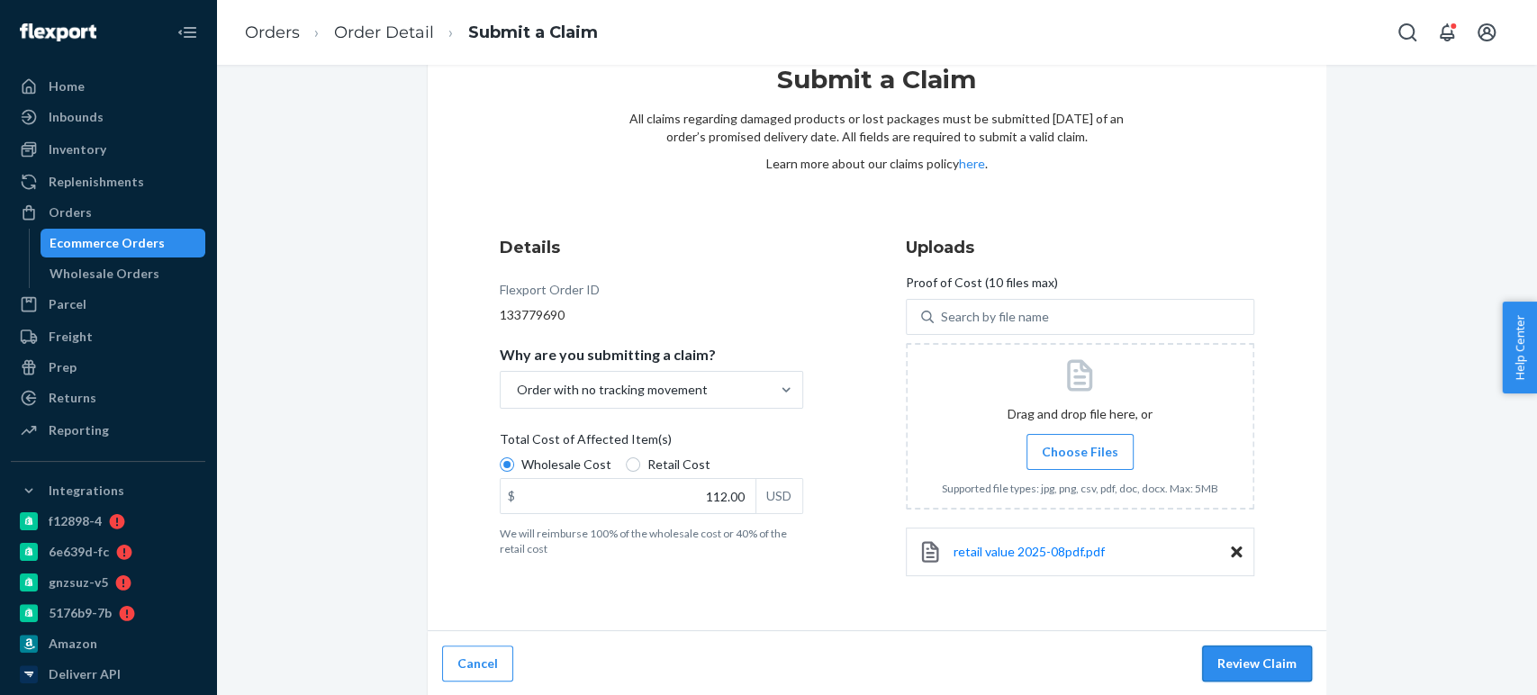
click at [1262, 664] on button "Review Claim" at bounding box center [1257, 664] width 110 height 36
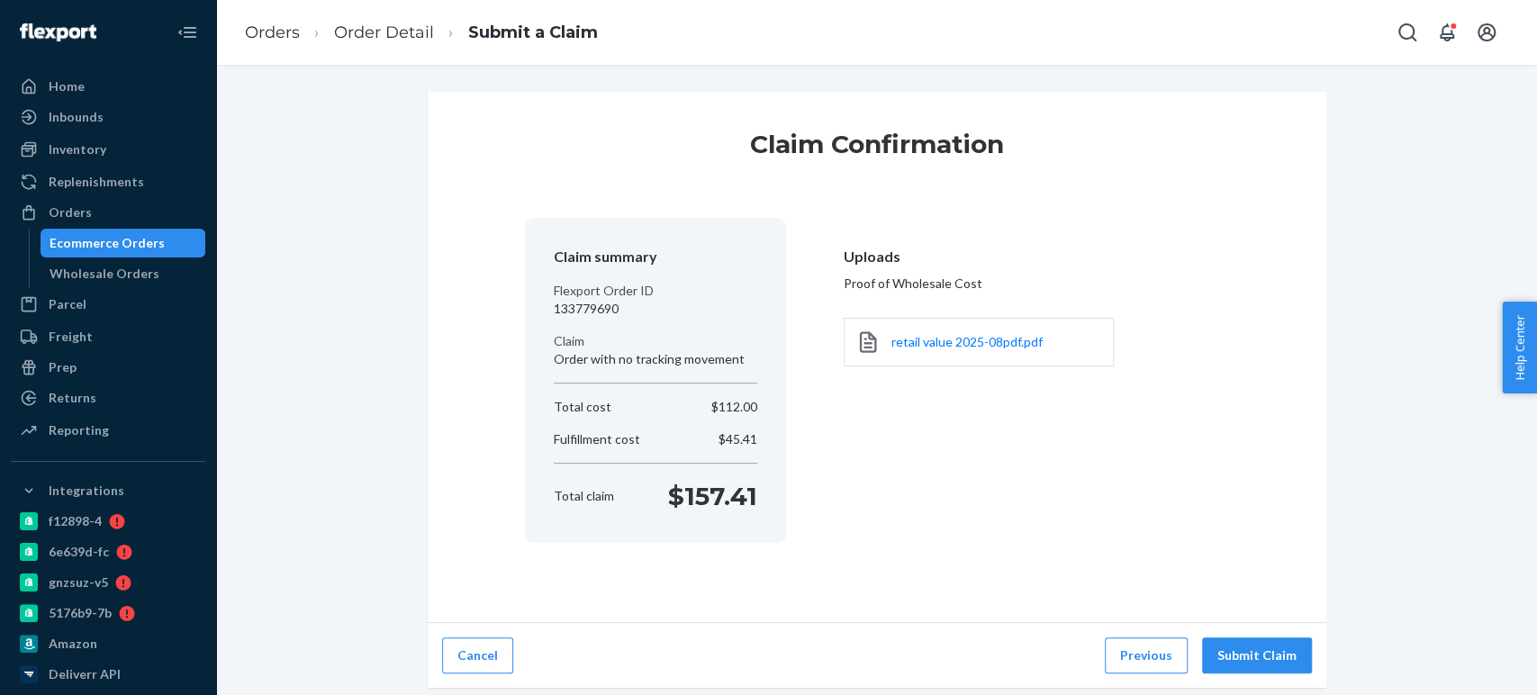
scroll to position [0, 0]
click at [1258, 657] on button "Submit Claim" at bounding box center [1257, 656] width 110 height 36
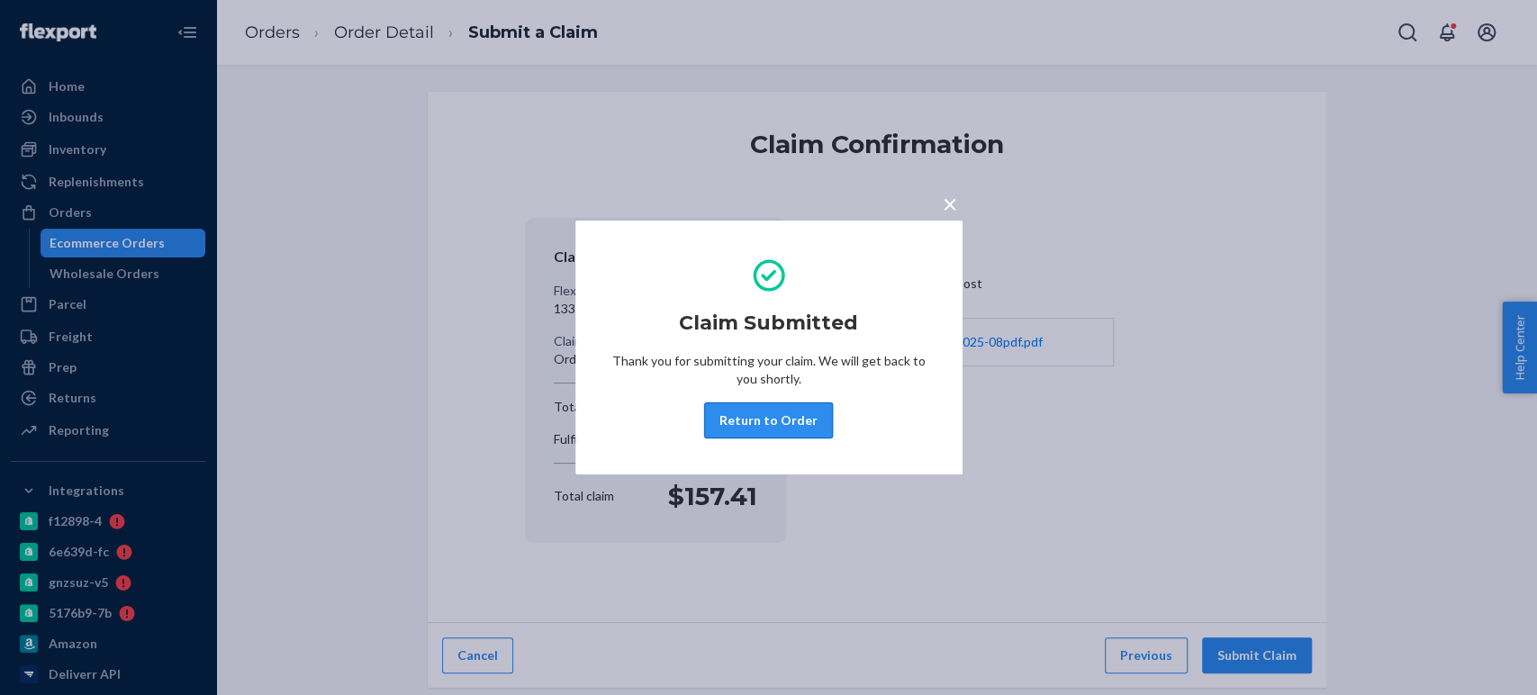
click at [790, 404] on button "Return to Order" at bounding box center [768, 421] width 129 height 36
